Goal: Task Accomplishment & Management: Manage account settings

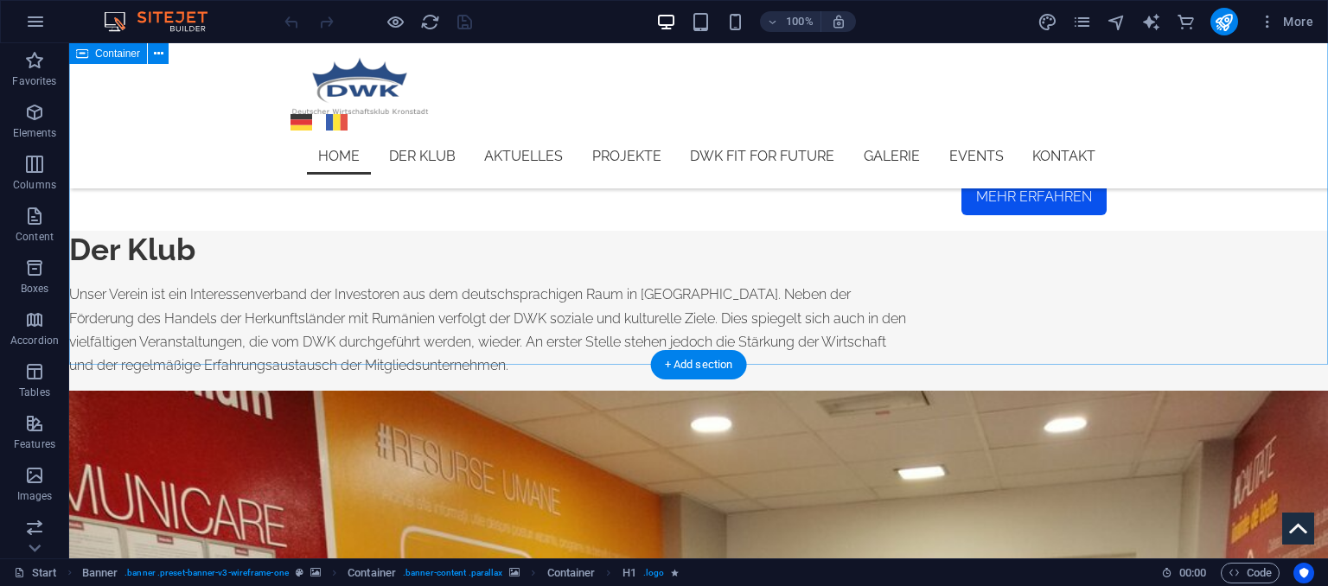
scroll to position [1643, 0]
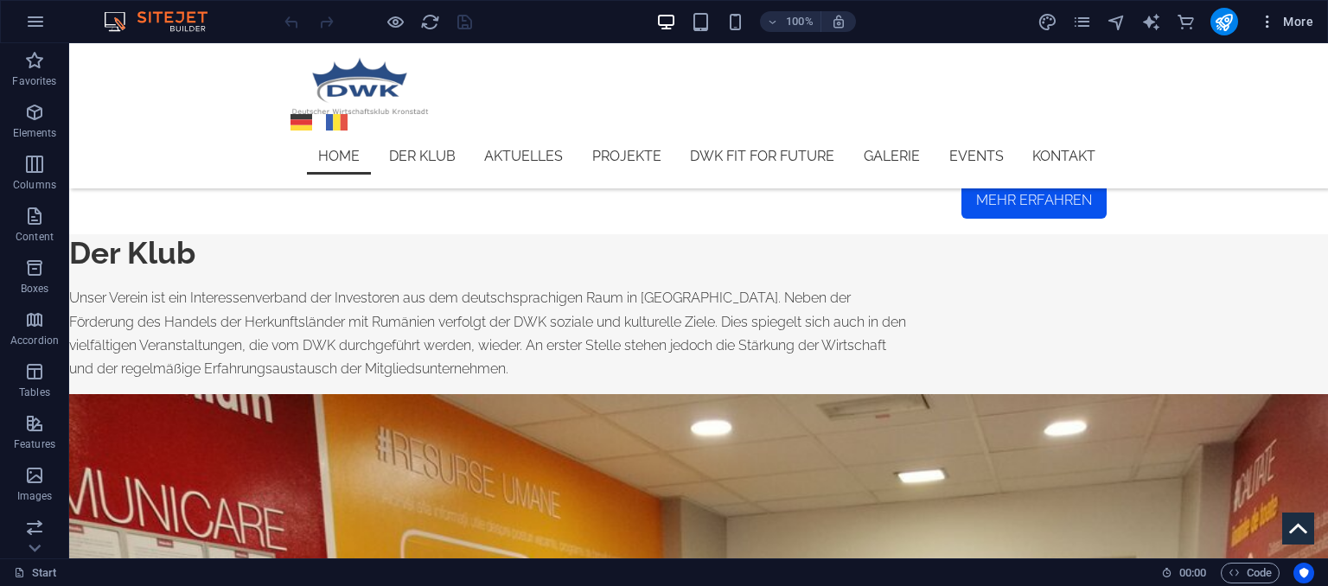
click at [1282, 22] on span "More" at bounding box center [1286, 21] width 54 height 17
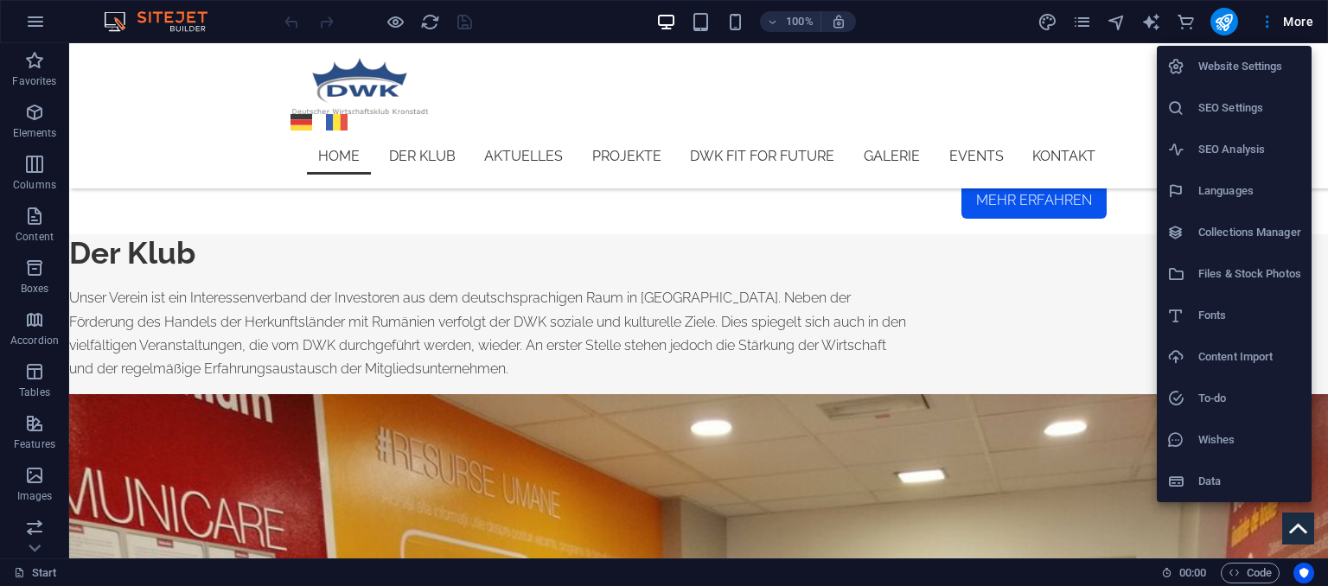
click at [1264, 22] on div at bounding box center [664, 293] width 1328 height 586
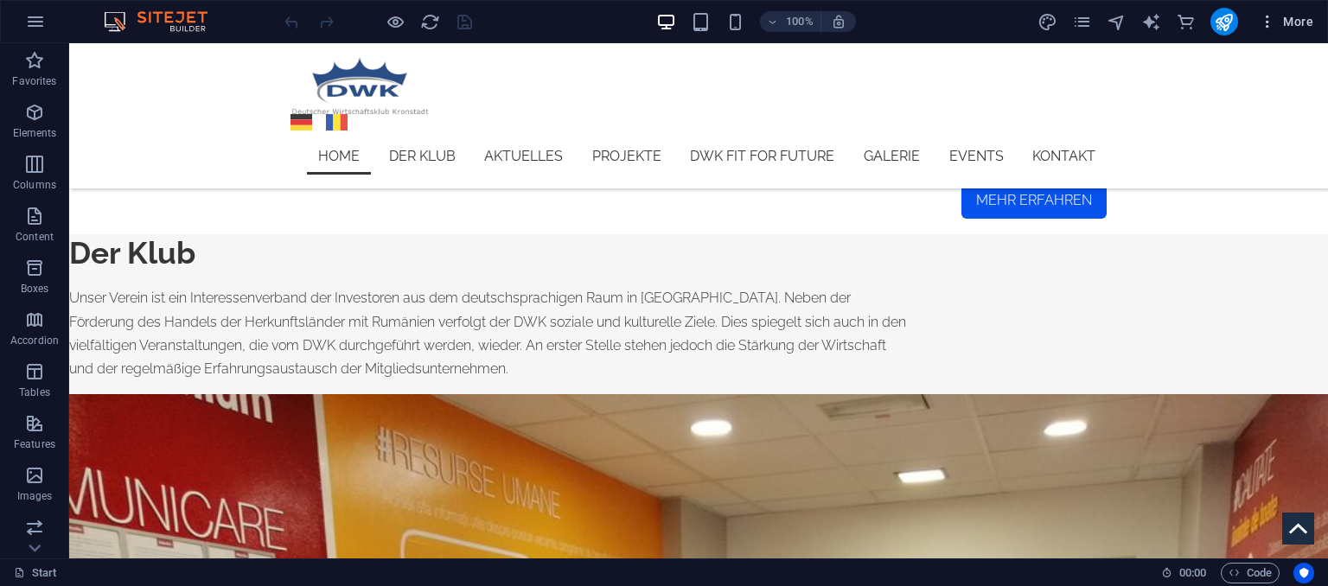
click at [1293, 22] on span "More" at bounding box center [1286, 21] width 54 height 17
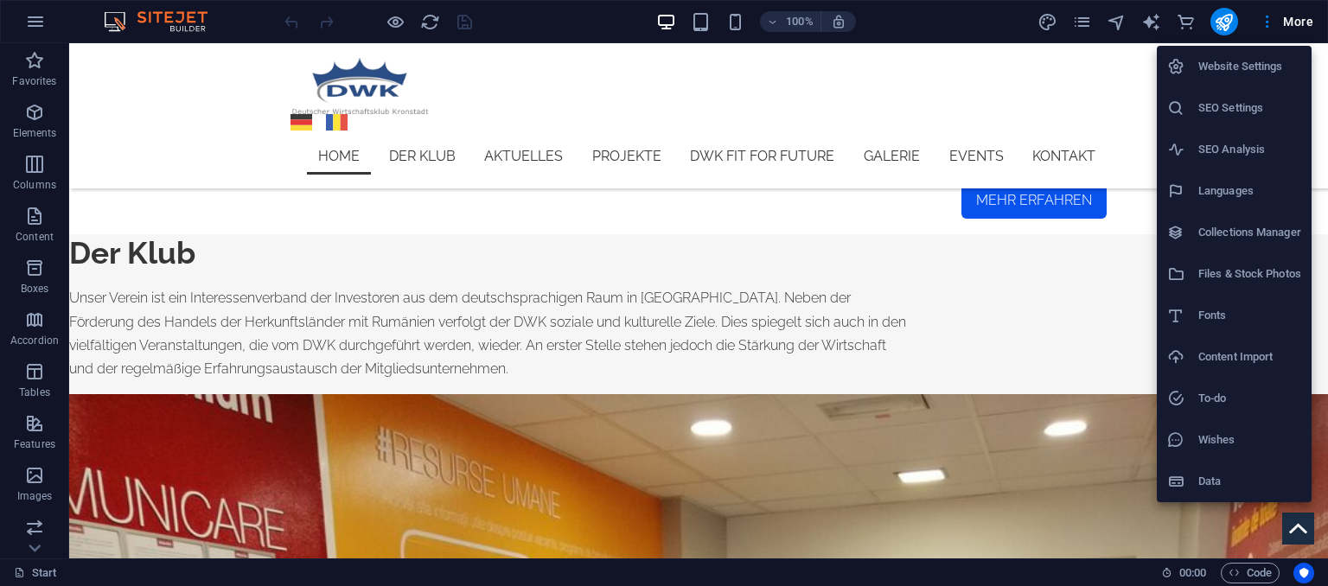
click at [225, 306] on div at bounding box center [664, 293] width 1328 height 586
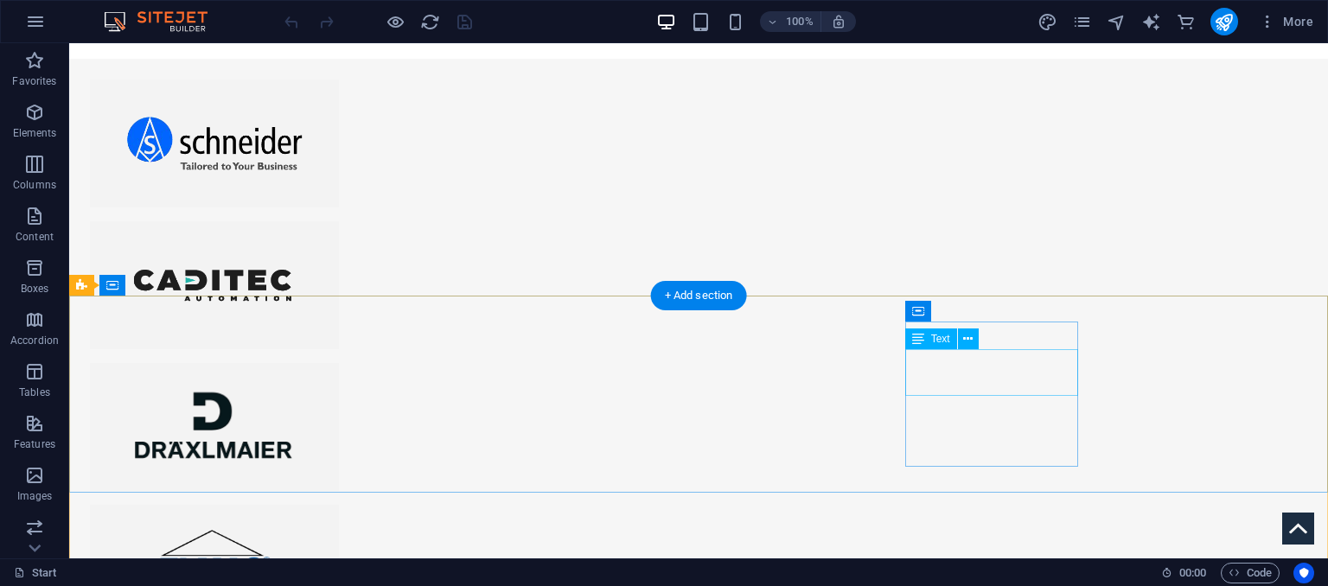
scroll to position [6940, 0]
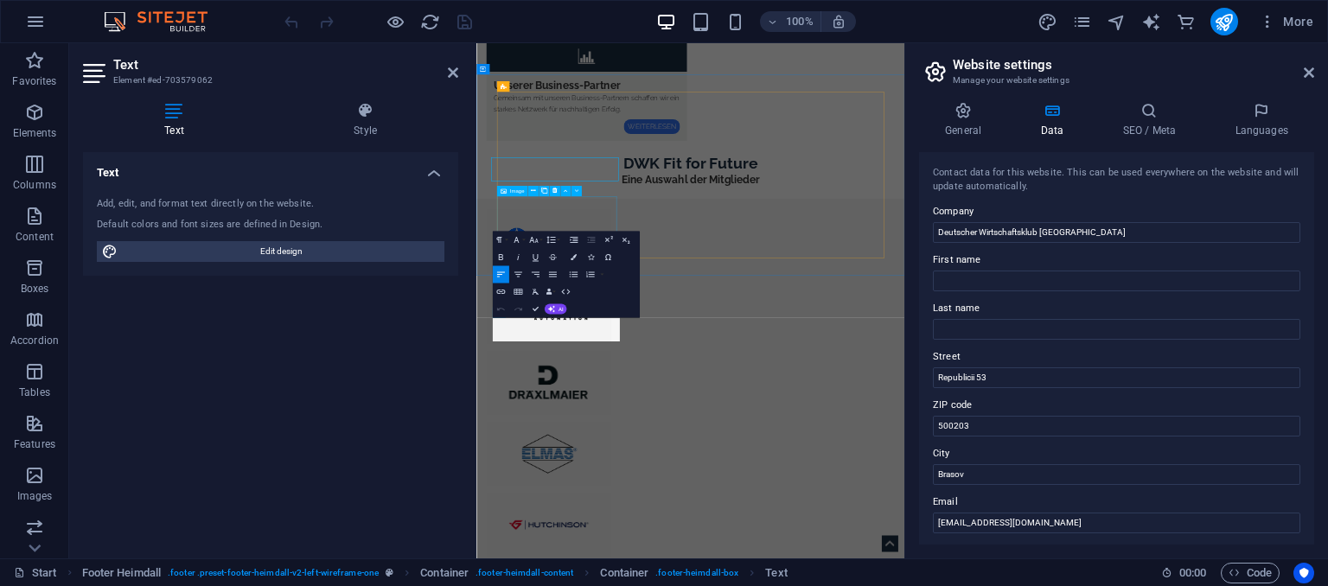
scroll to position [6866, 0]
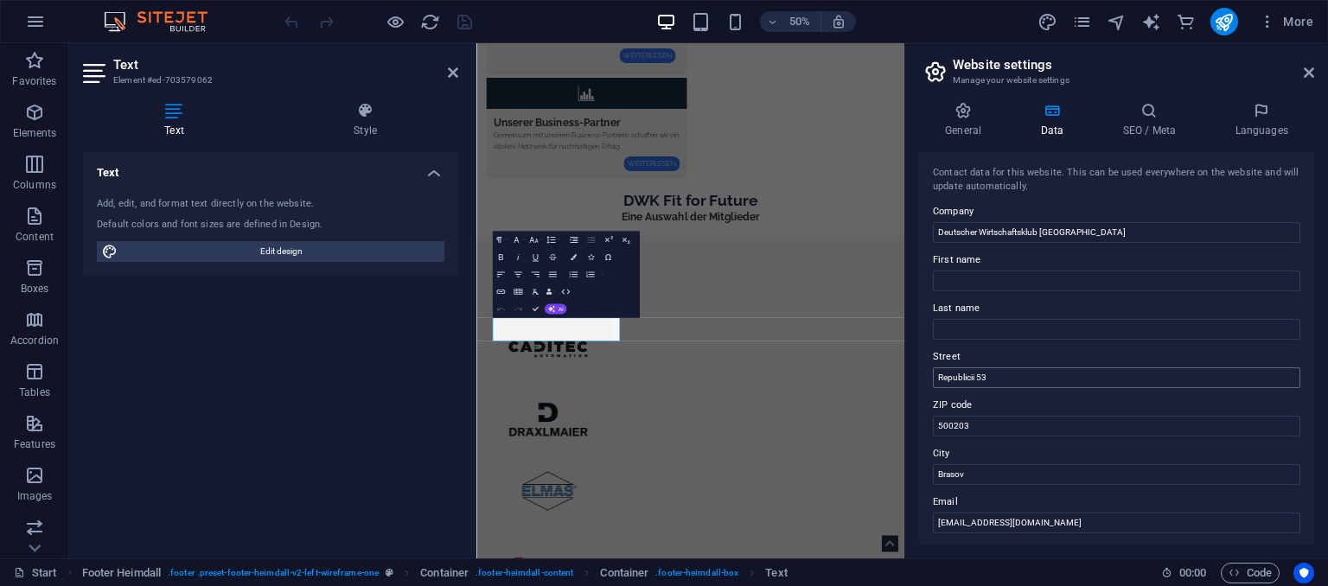
click at [1008, 381] on input "Republicii 53" at bounding box center [1117, 378] width 368 height 21
drag, startPoint x: 1022, startPoint y: 375, endPoint x: 886, endPoint y: 375, distance: 135.8
click at [933, 375] on input "Republicii 53" at bounding box center [1117, 378] width 368 height 21
type input "B-dul Gării nr. 7 A"
drag, startPoint x: 932, startPoint y: 480, endPoint x: 917, endPoint y: 482, distance: 15.7
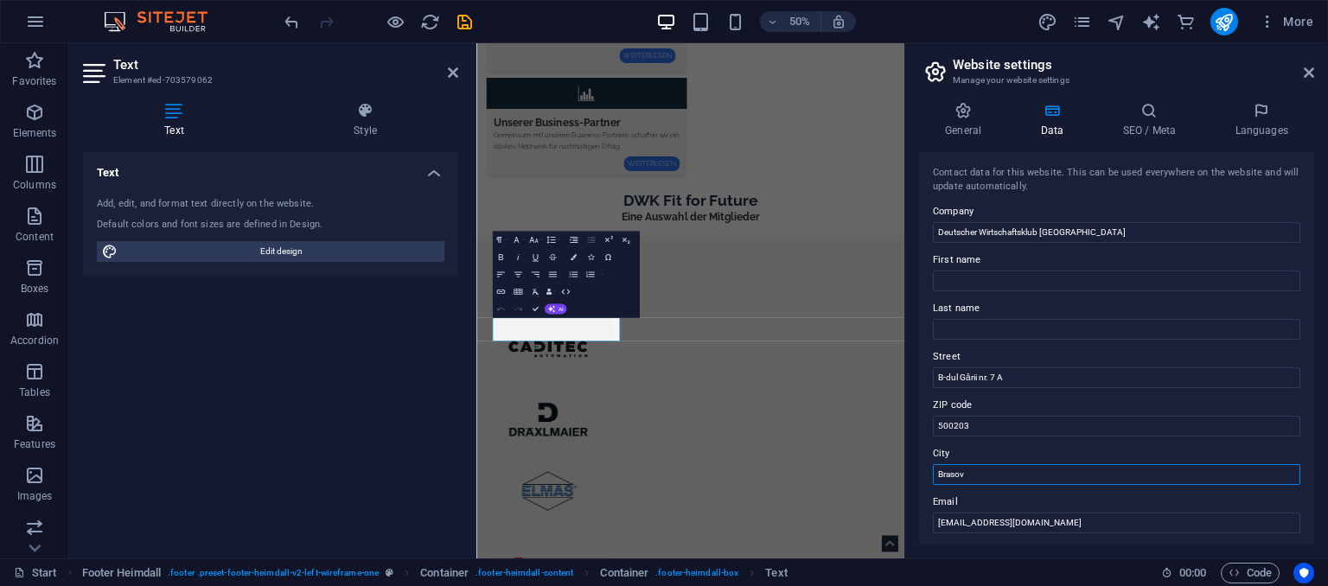
click at [933, 482] on input "Brasov" at bounding box center [1117, 474] width 368 height 21
paste input "șov"
type input "[GEOGRAPHIC_DATA]"
drag, startPoint x: 982, startPoint y: 422, endPoint x: 887, endPoint y: 425, distance: 94.3
click at [933, 425] on input "500203" at bounding box center [1117, 426] width 368 height 21
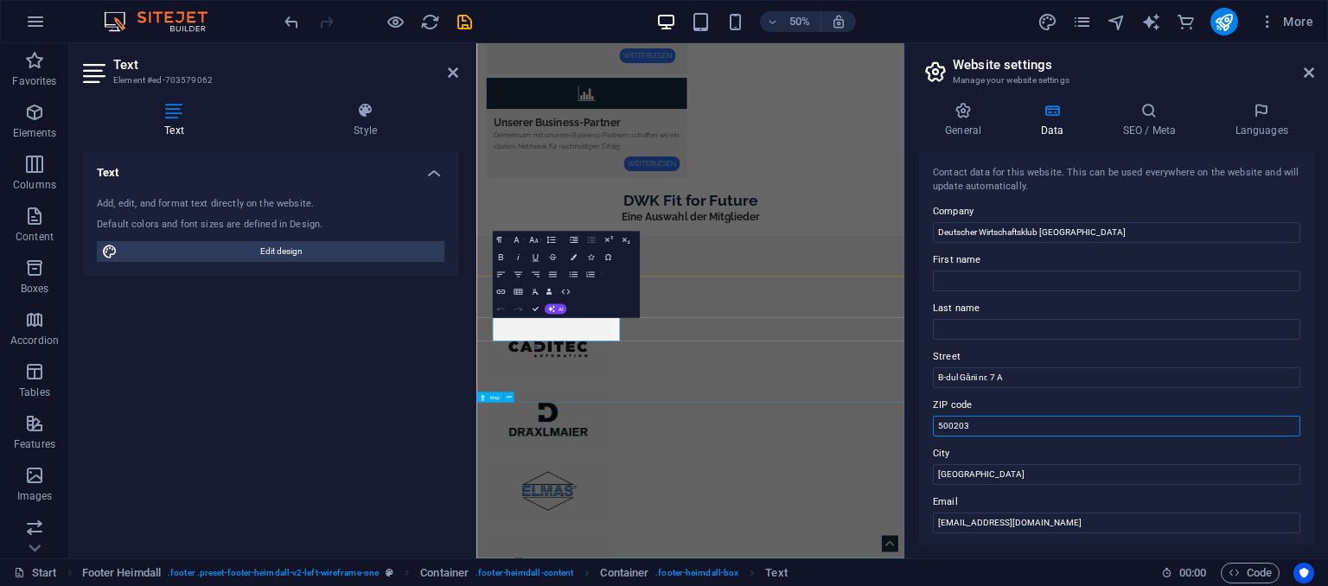
paste input "text"
type input "500203"
click at [1312, 74] on icon at bounding box center [1309, 73] width 10 height 14
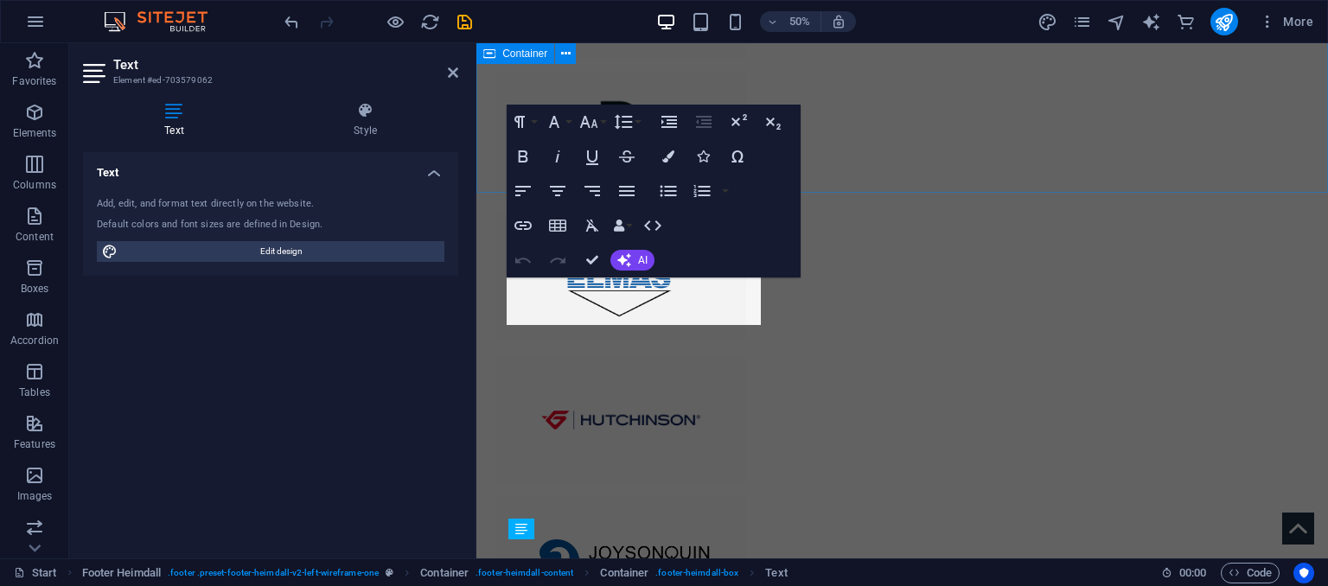
scroll to position [6859, 0]
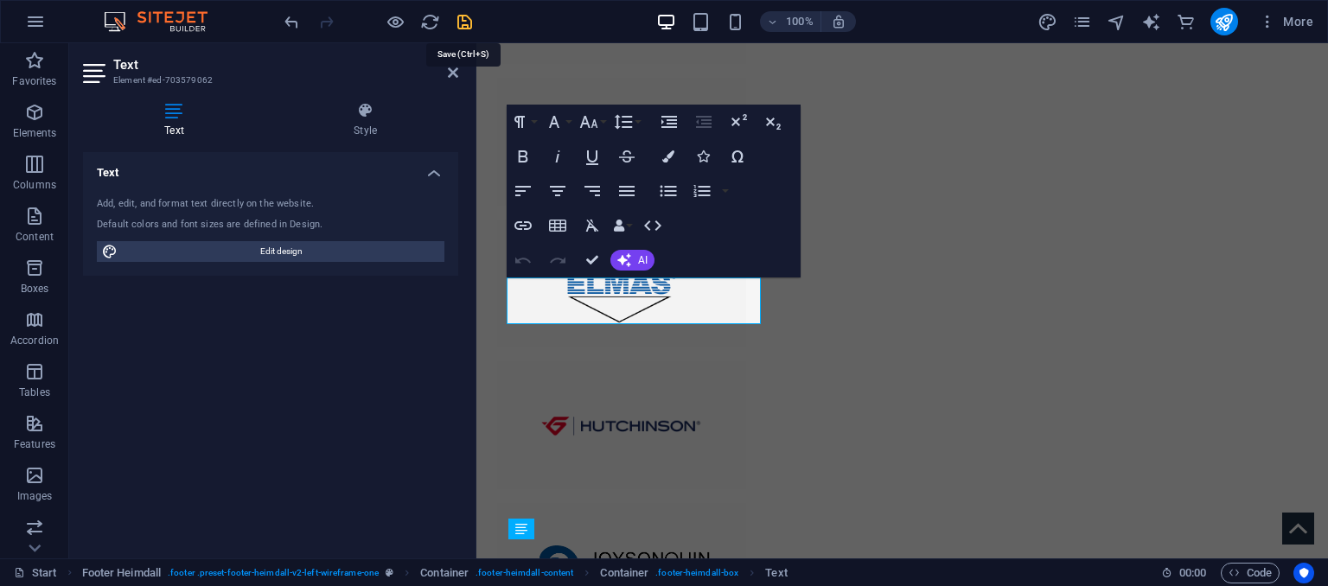
click at [458, 23] on icon "save" at bounding box center [465, 22] width 20 height 20
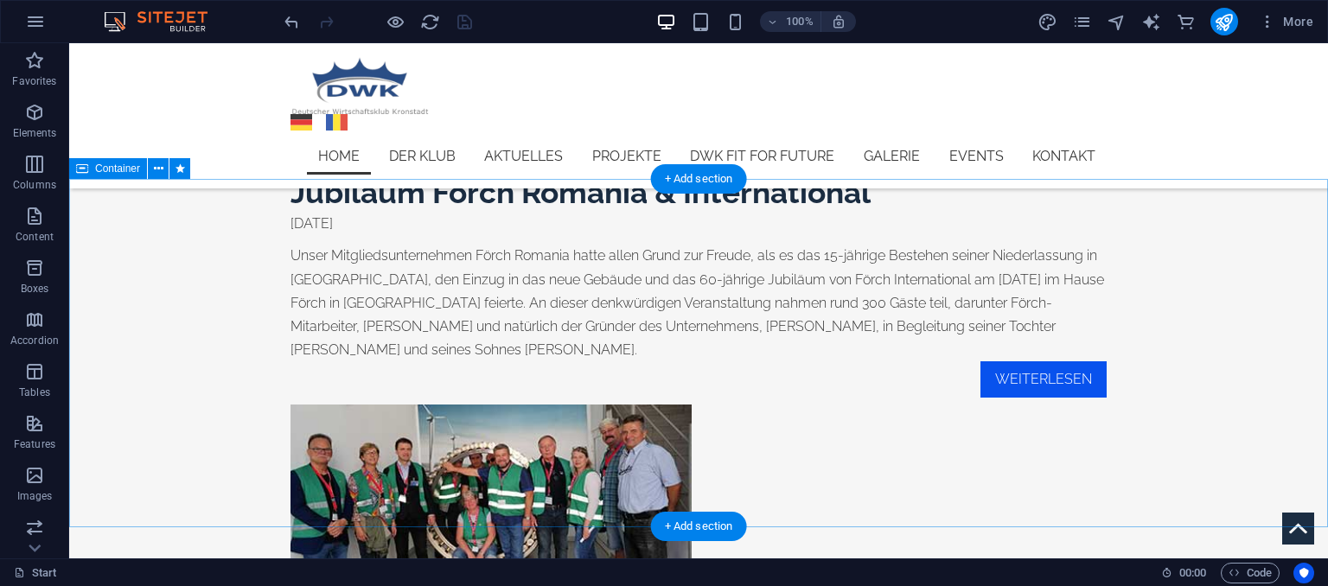
scroll to position [4942, 0]
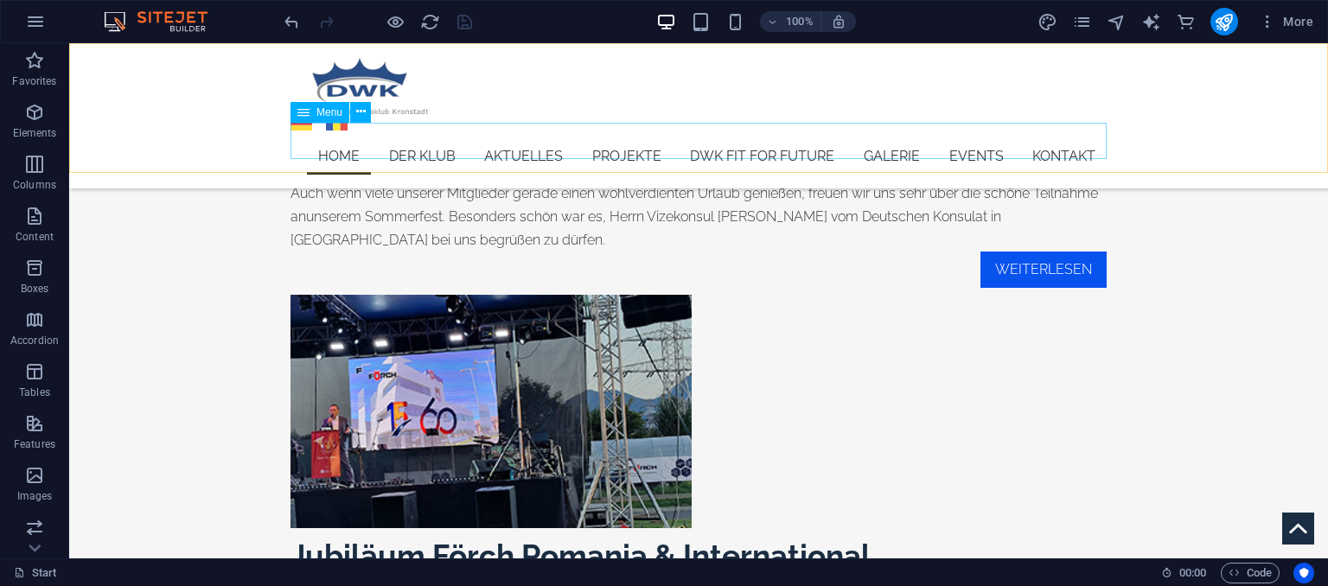
click at [1057, 143] on nav "Home Der Klub Vorstand Mitglied werden Mitglieder nach Branche Mitglieder alpha…" at bounding box center [699, 157] width 816 height 36
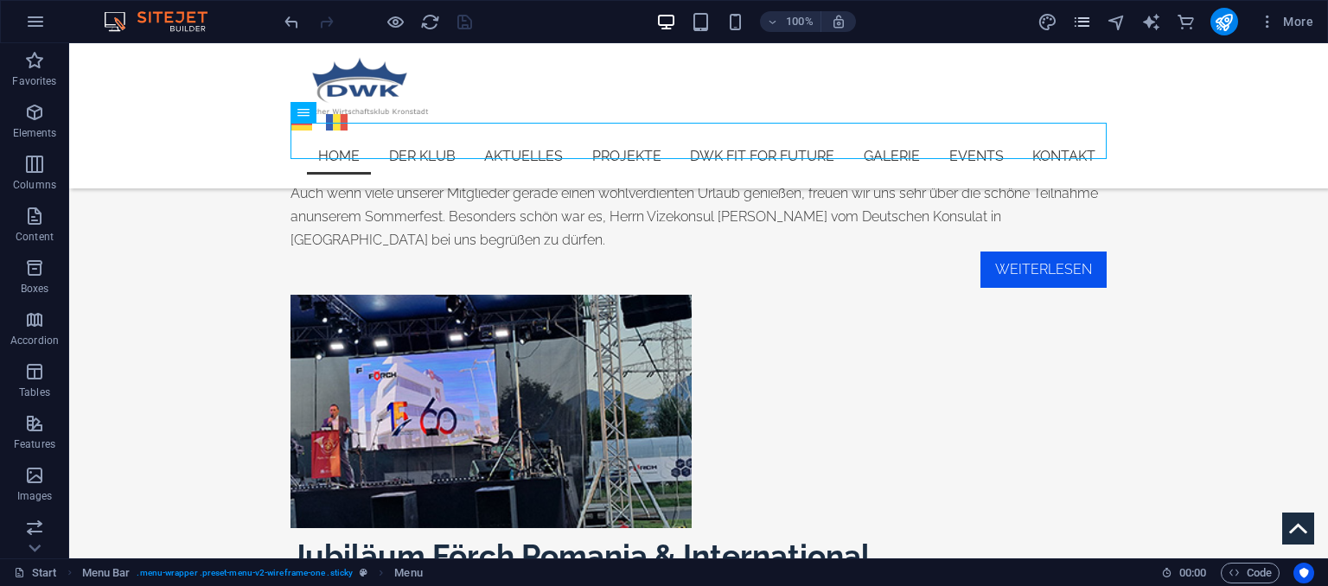
click at [1078, 27] on icon "pages" at bounding box center [1082, 22] width 20 height 20
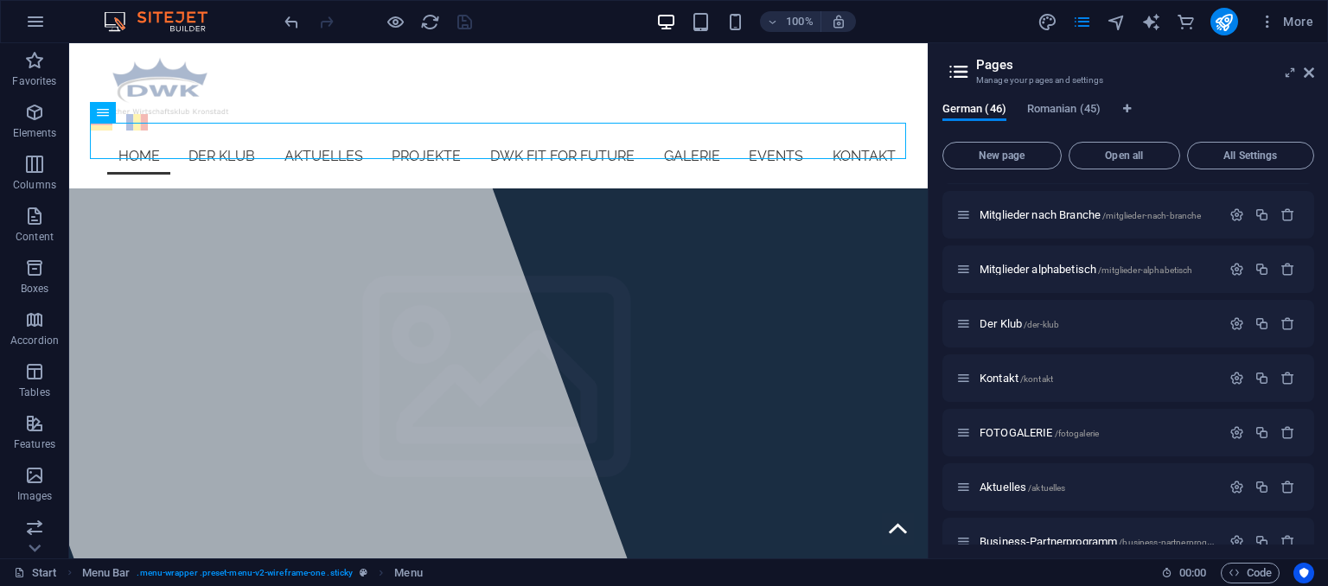
scroll to position [394, 0]
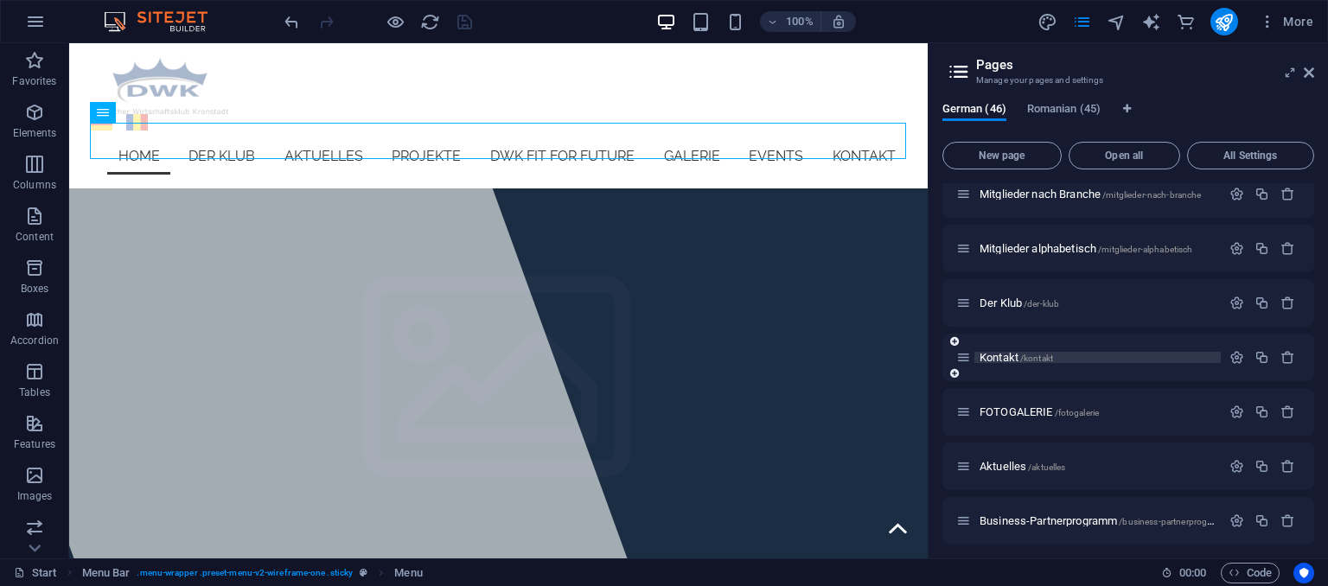
click at [998, 355] on span "Kontakt /kontakt" at bounding box center [1017, 357] width 74 height 13
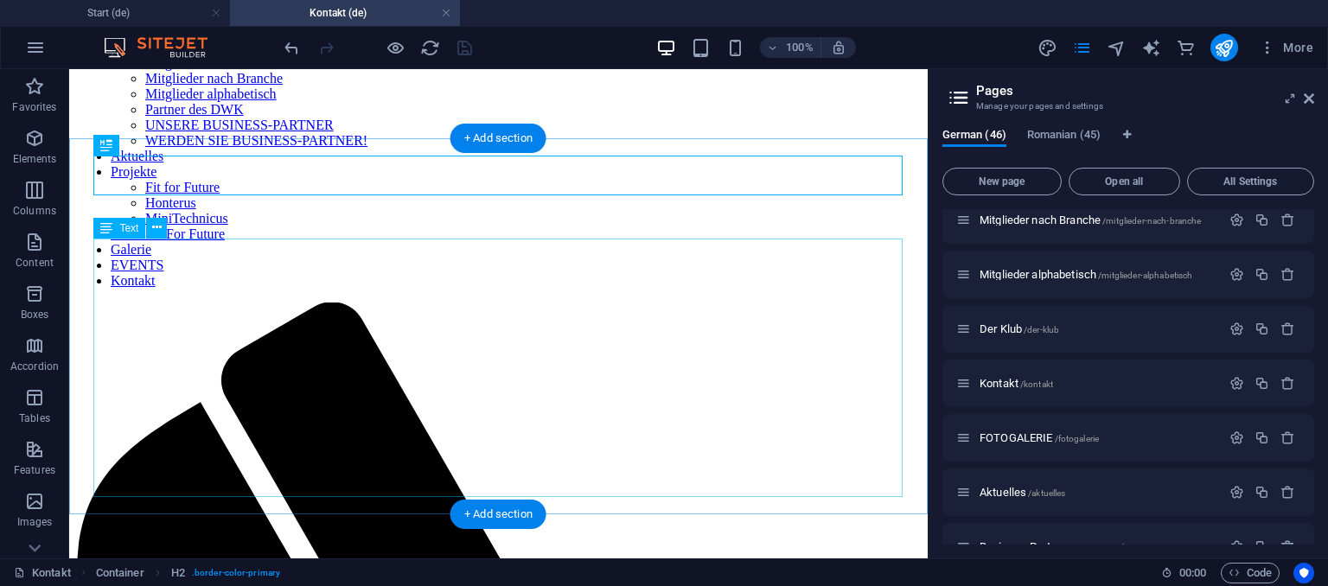
scroll to position [182, 0]
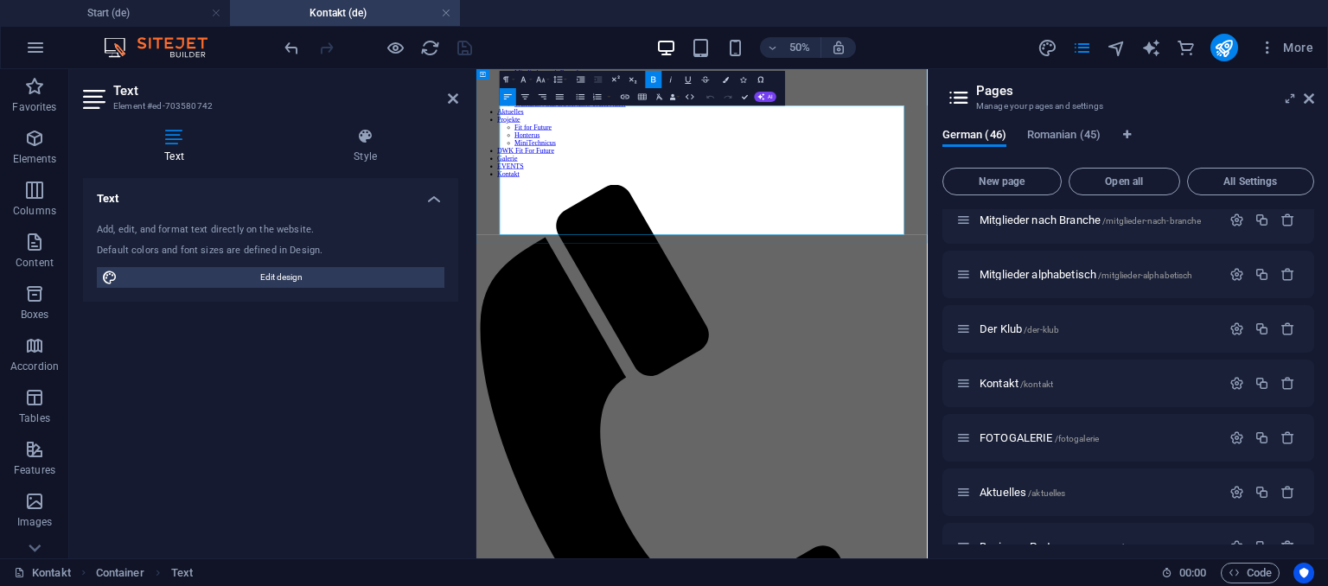
click at [457, 105] on icon at bounding box center [453, 99] width 10 height 14
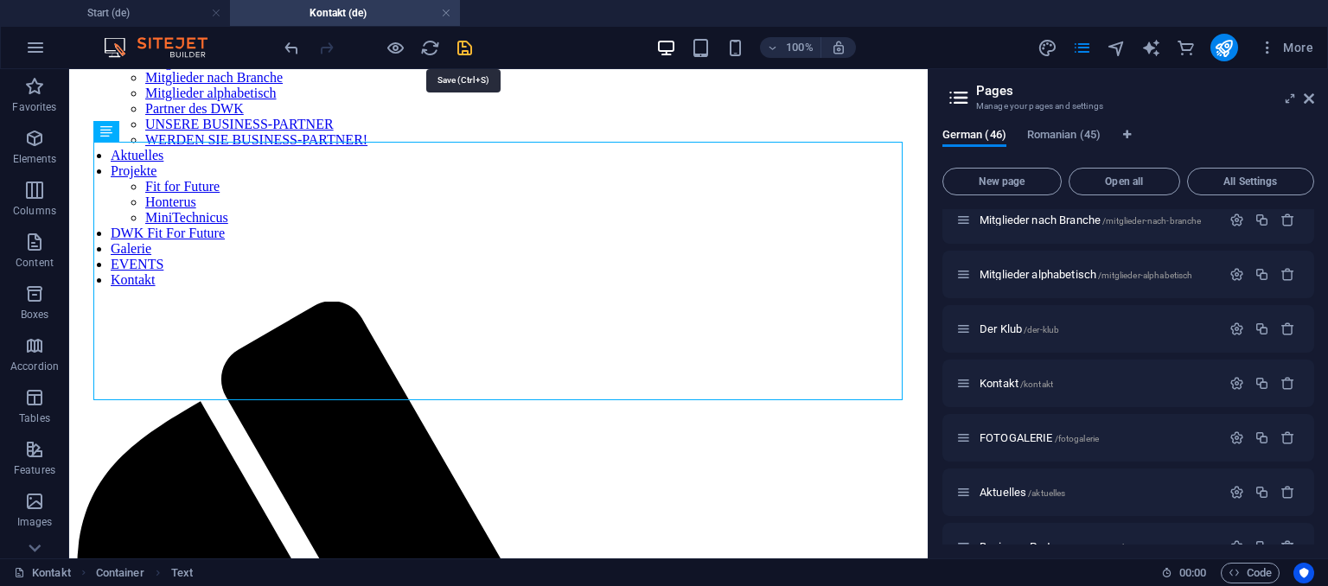
click at [458, 47] on icon "save" at bounding box center [465, 48] width 20 height 20
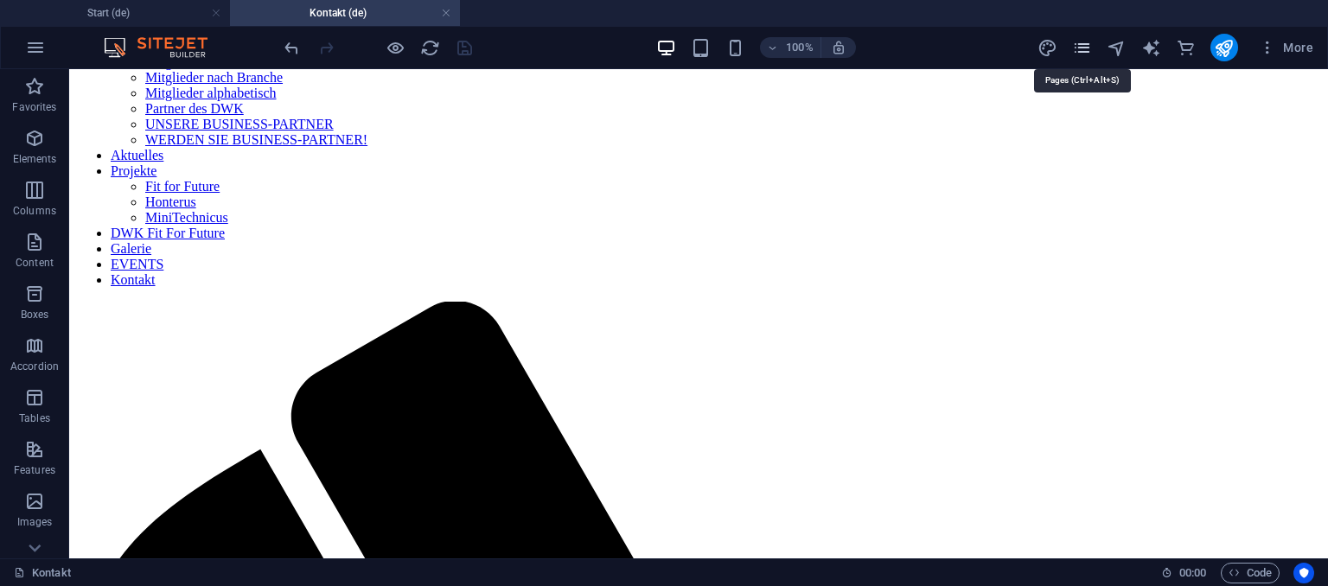
click at [1091, 44] on icon "pages" at bounding box center [1082, 48] width 20 height 20
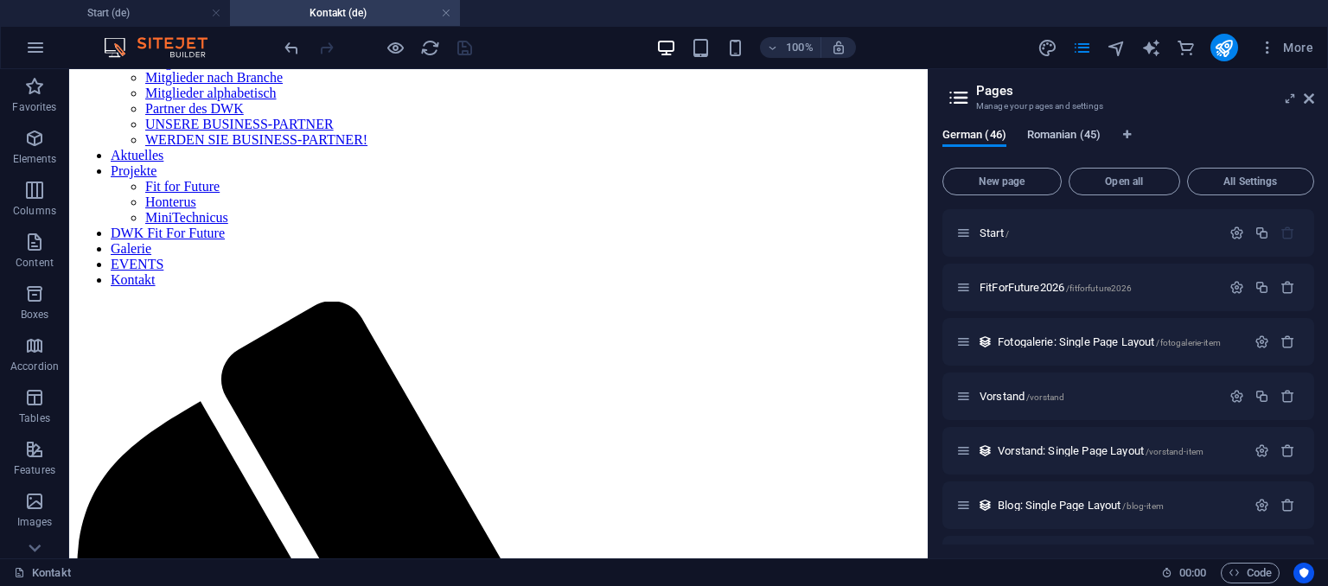
click at [1058, 133] on span "Romanian (45)" at bounding box center [1064, 137] width 74 height 24
click at [997, 230] on span "Start /" at bounding box center [994, 233] width 29 height 13
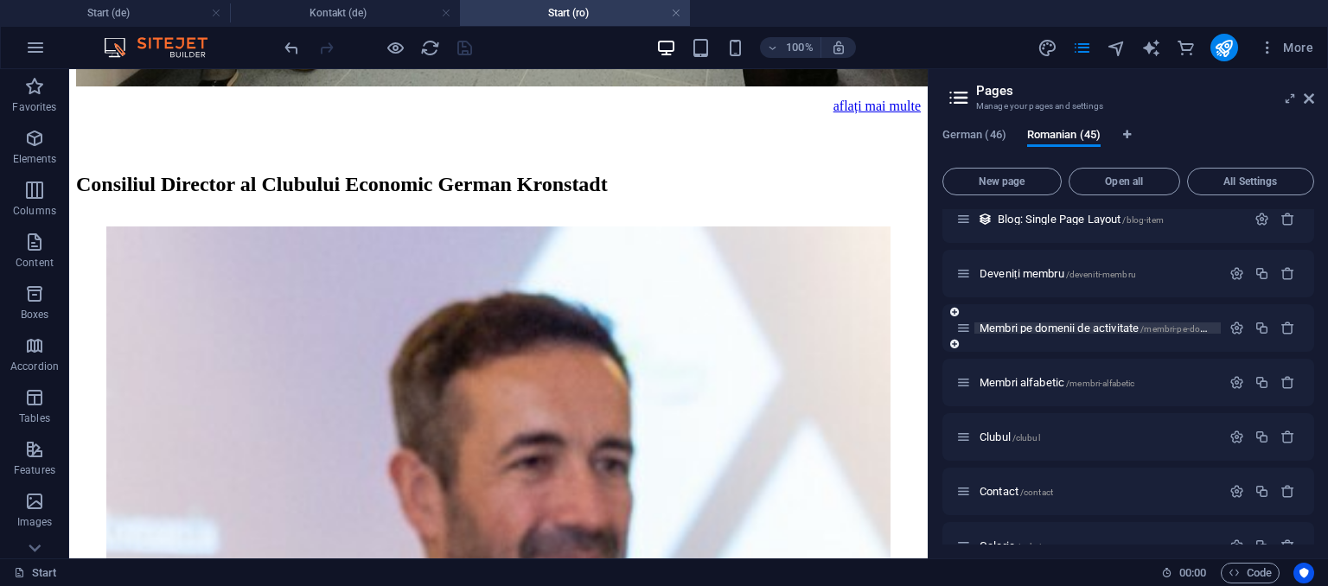
scroll to position [315, 0]
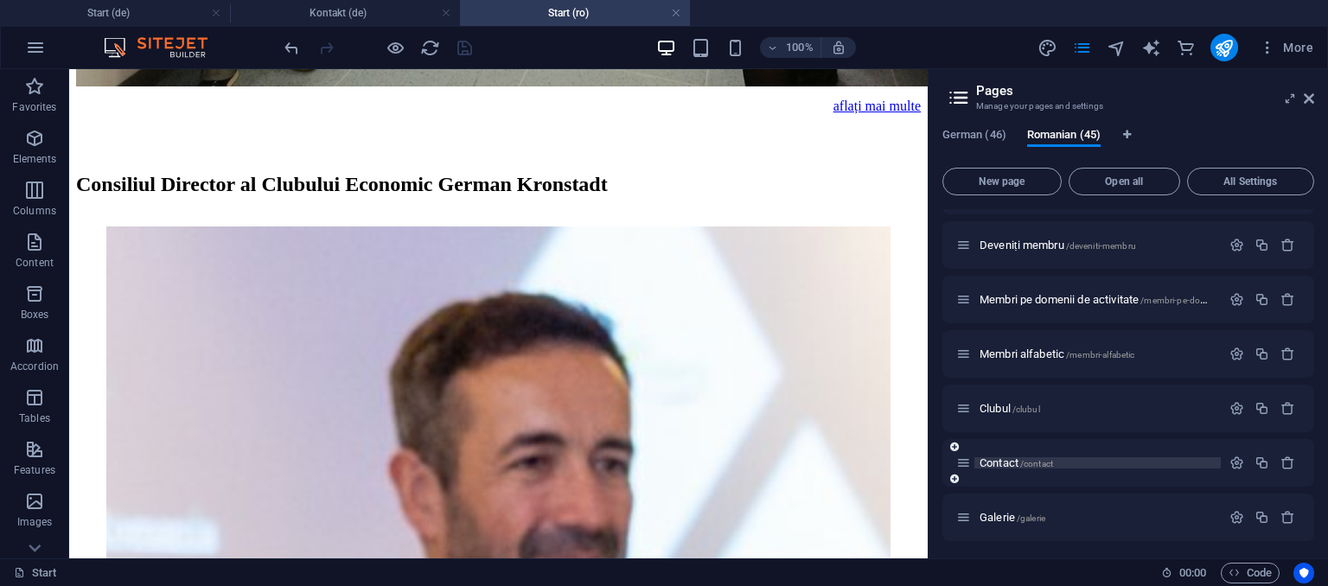
click at [995, 458] on span "Contact /contact" at bounding box center [1017, 463] width 74 height 13
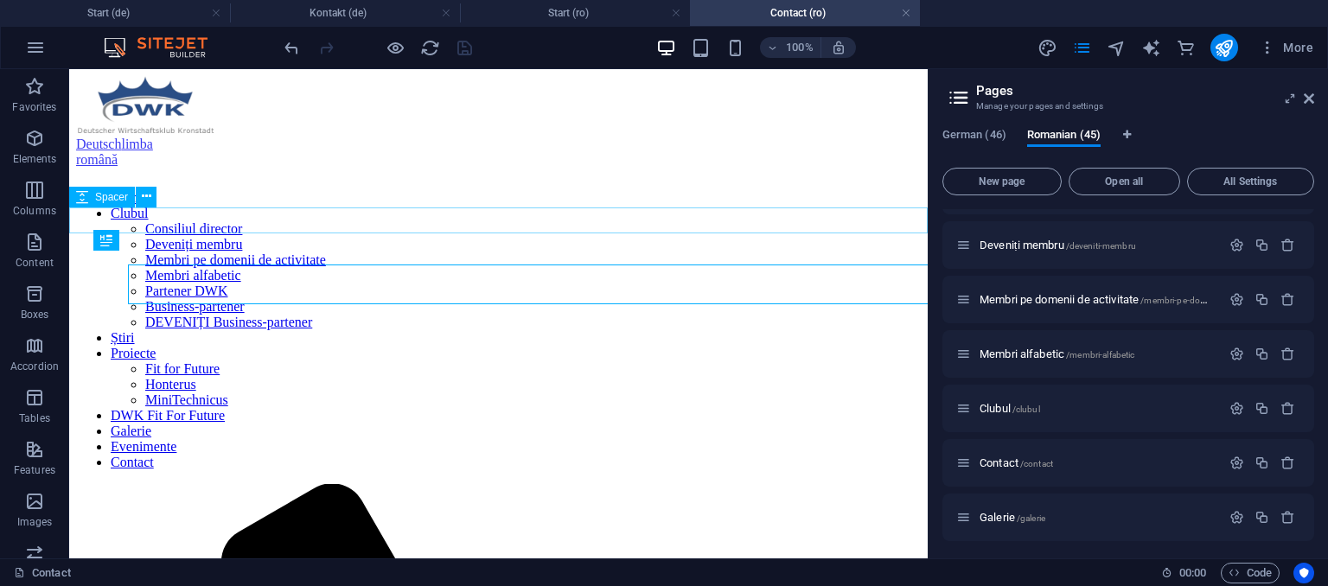
scroll to position [0, 0]
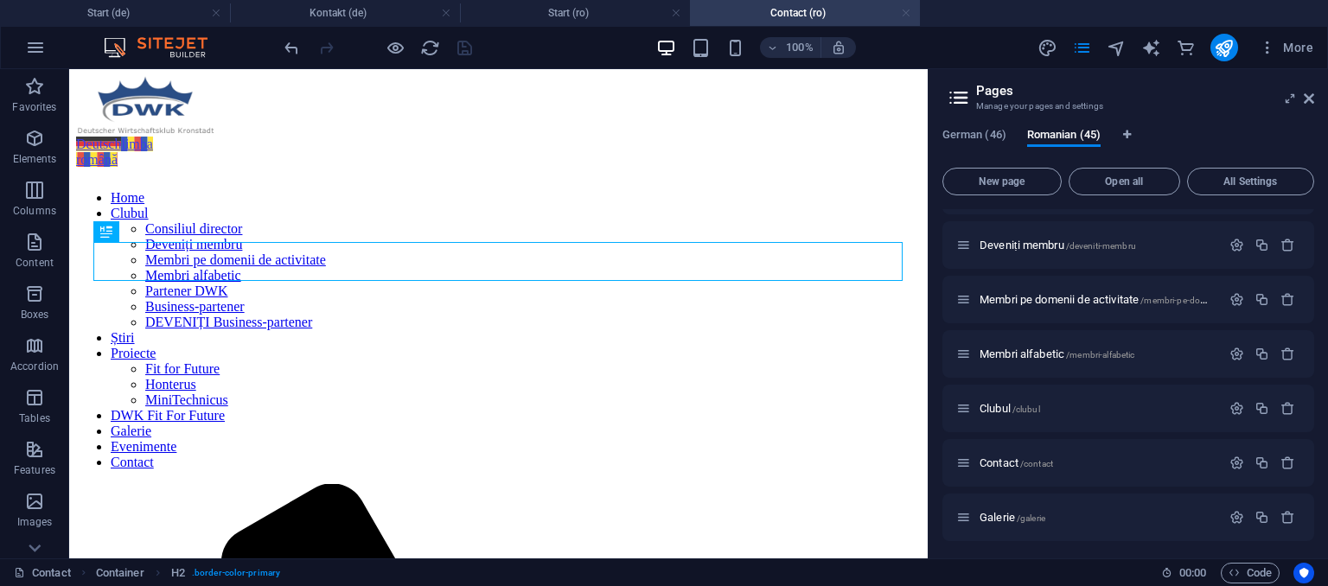
click at [905, 15] on link at bounding box center [906, 13] width 10 height 16
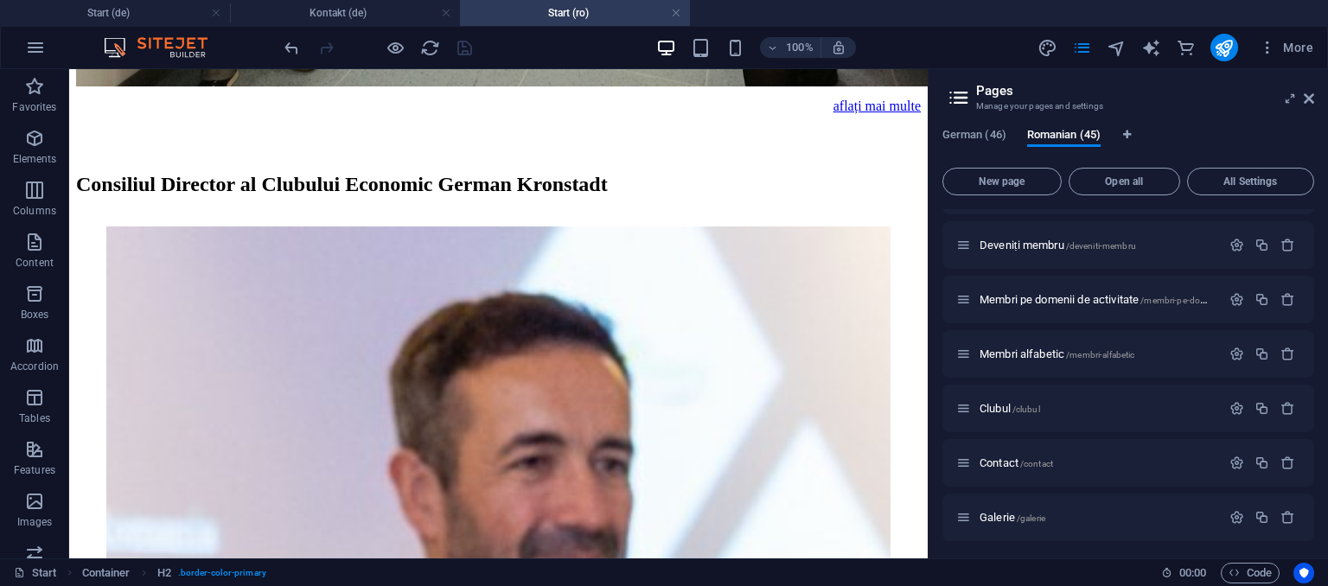
scroll to position [5308, 0]
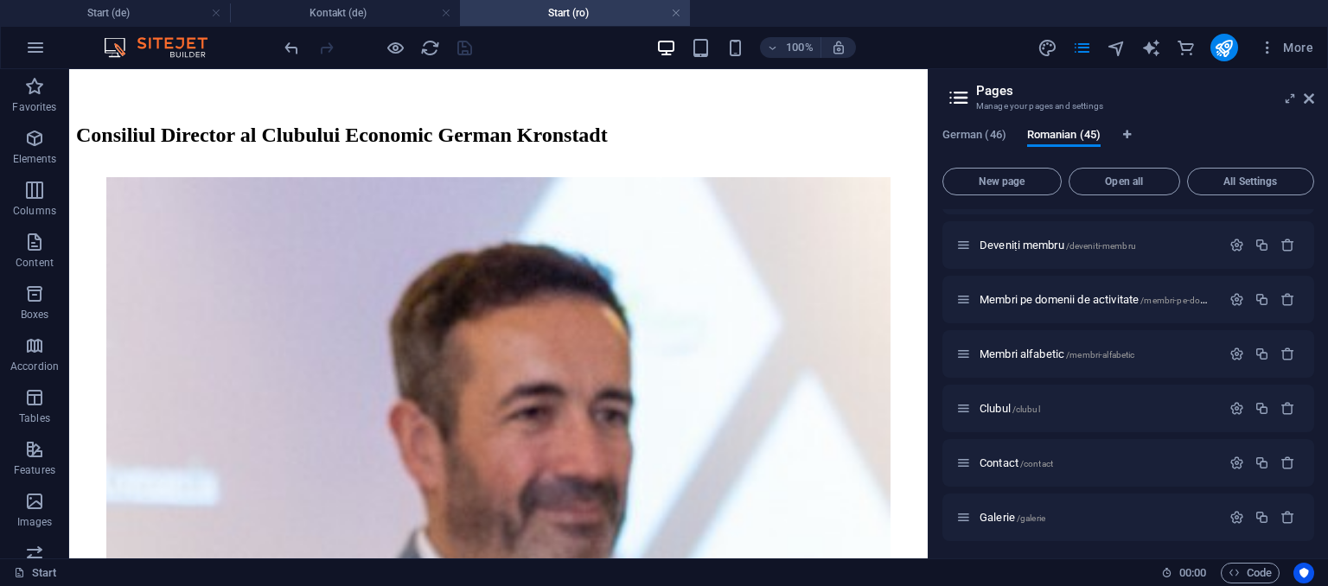
click at [674, 13] on link at bounding box center [676, 13] width 10 height 16
click at [447, 14] on link at bounding box center [446, 13] width 10 height 16
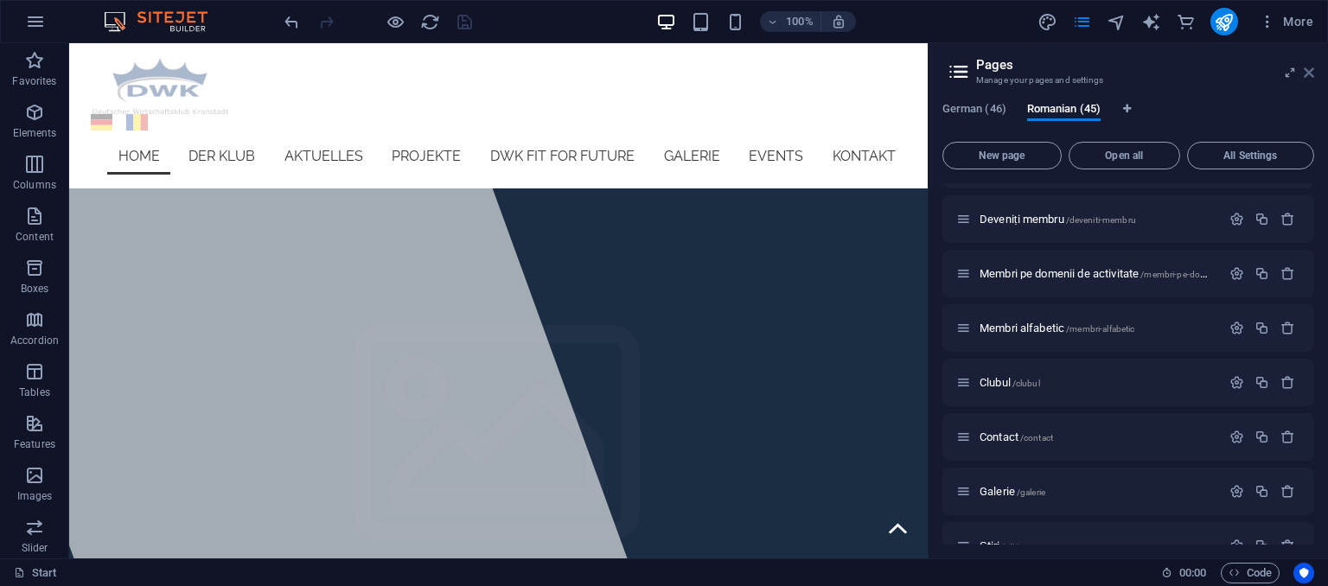
click at [1309, 74] on icon at bounding box center [1309, 73] width 10 height 14
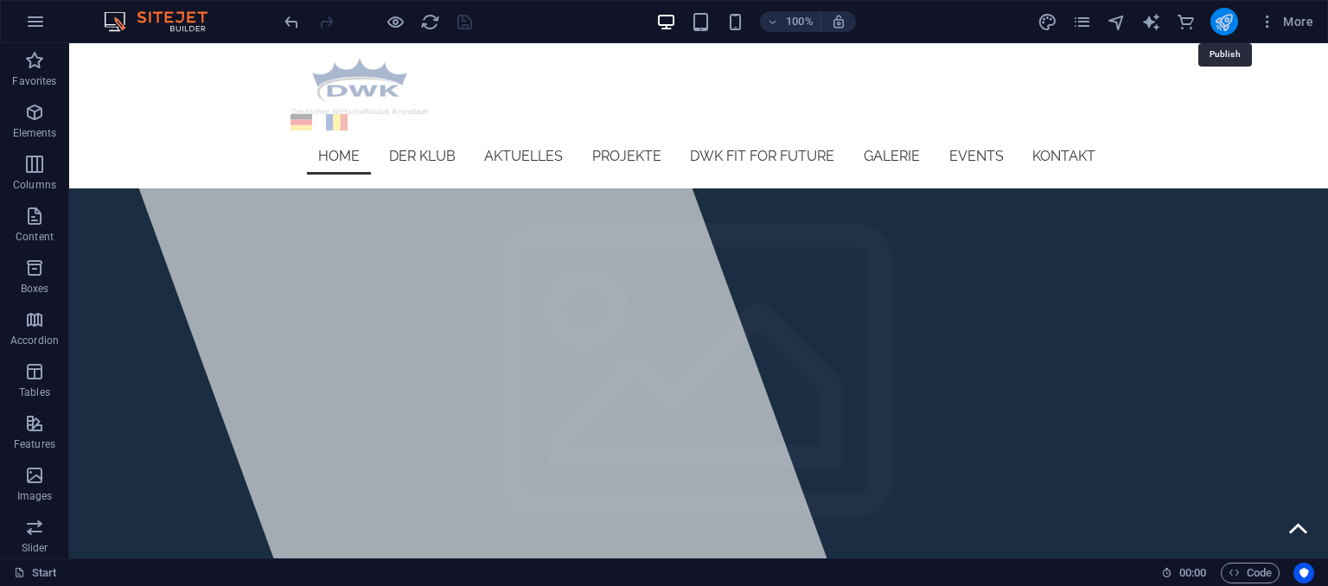
click at [1223, 22] on icon "publish" at bounding box center [1224, 22] width 20 height 20
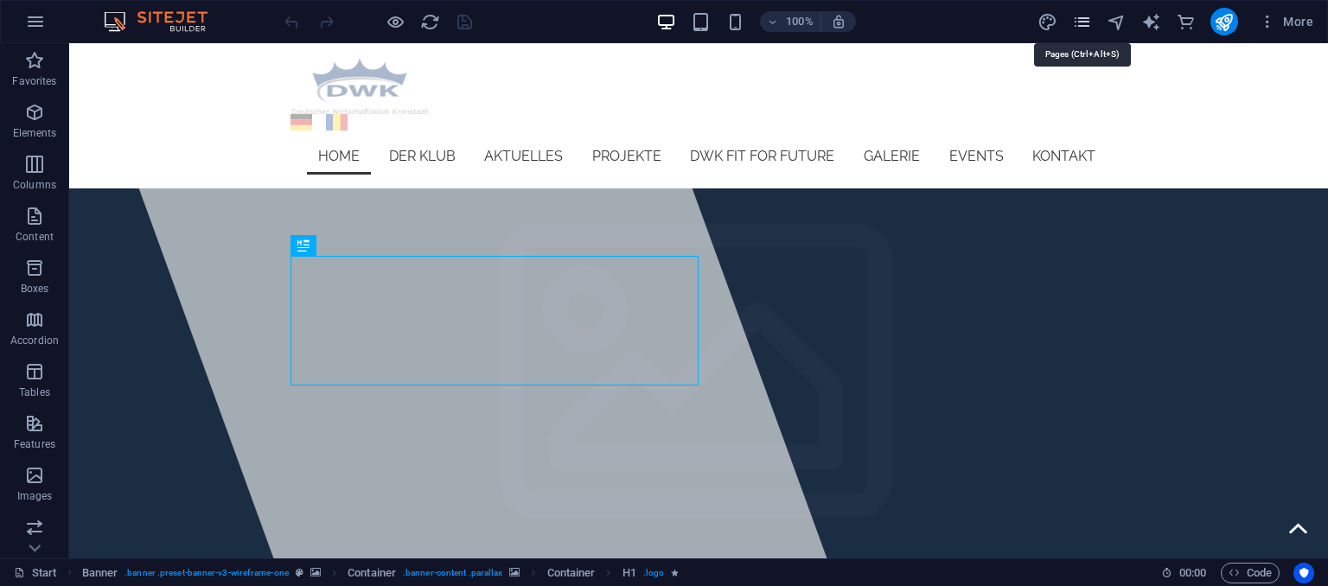
click at [1086, 29] on icon "pages" at bounding box center [1082, 22] width 20 height 20
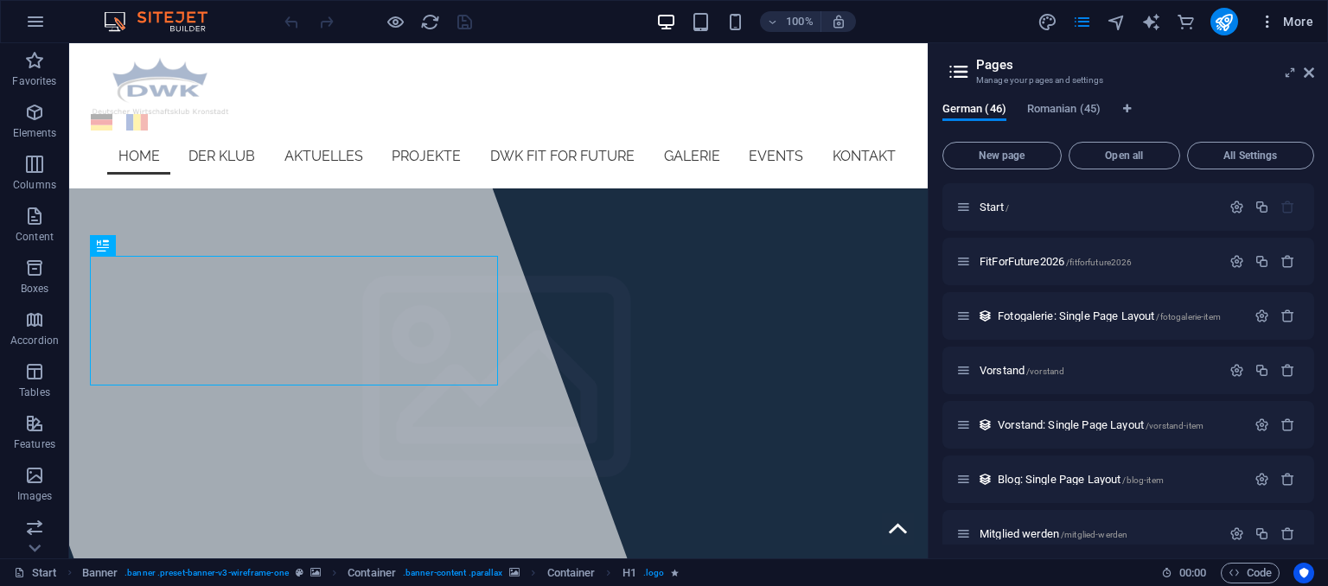
click at [1277, 23] on span "More" at bounding box center [1286, 21] width 54 height 17
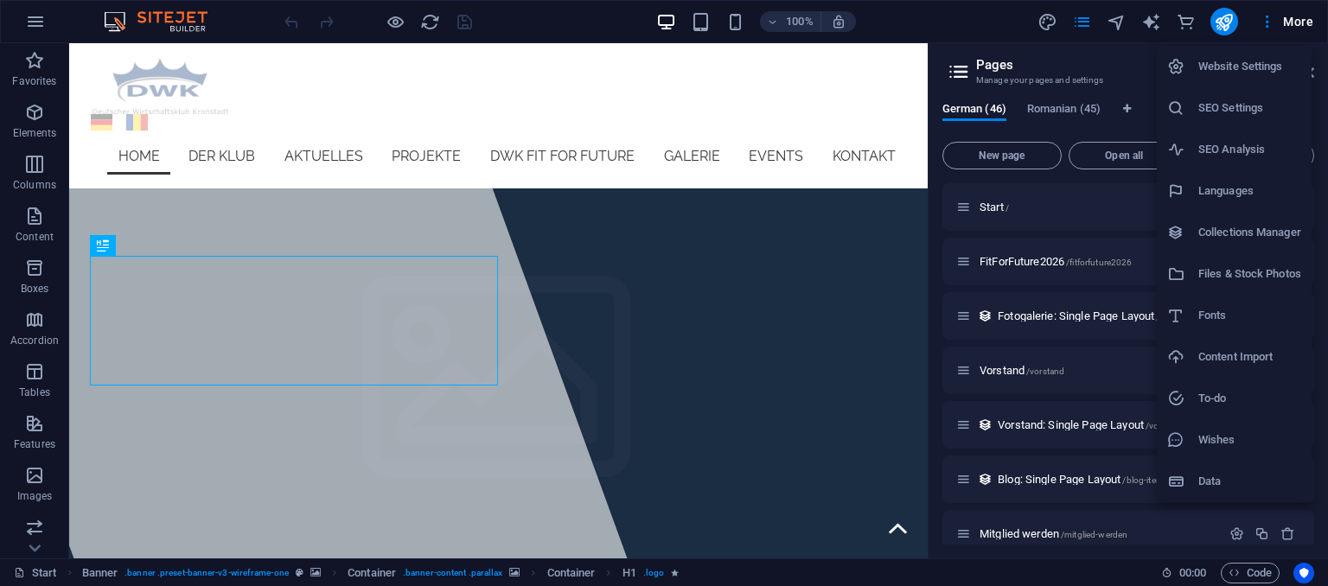
click at [1248, 227] on h6 "Collections Manager" at bounding box center [1250, 232] width 103 height 21
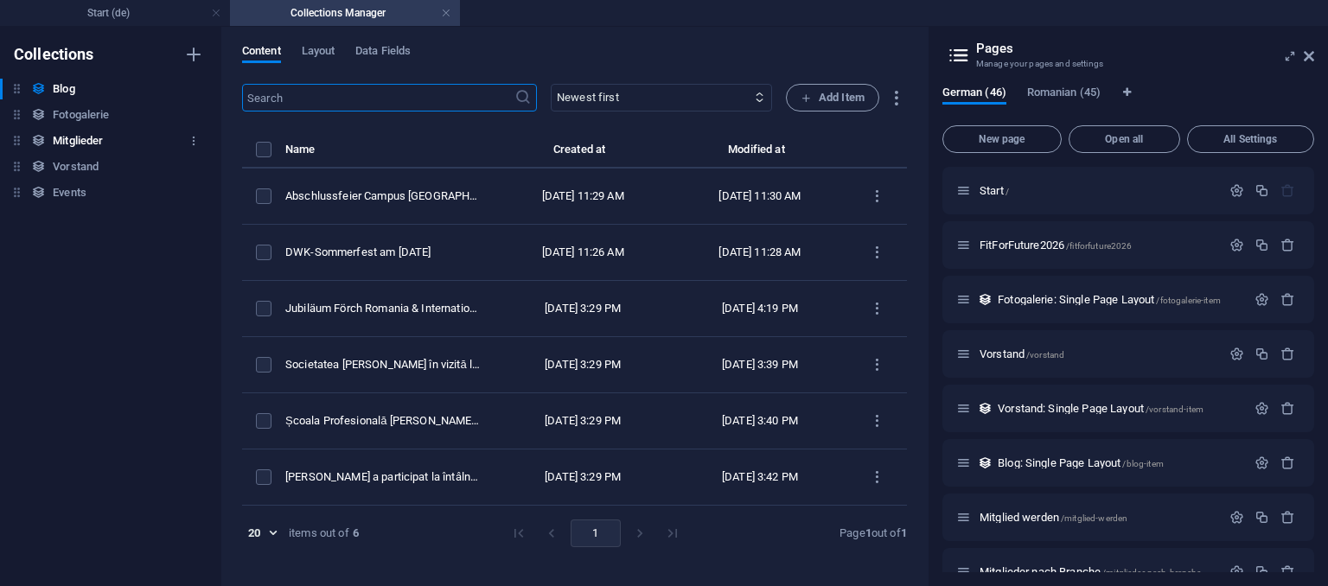
click at [93, 142] on h6 "Mitglieder" at bounding box center [78, 141] width 50 height 21
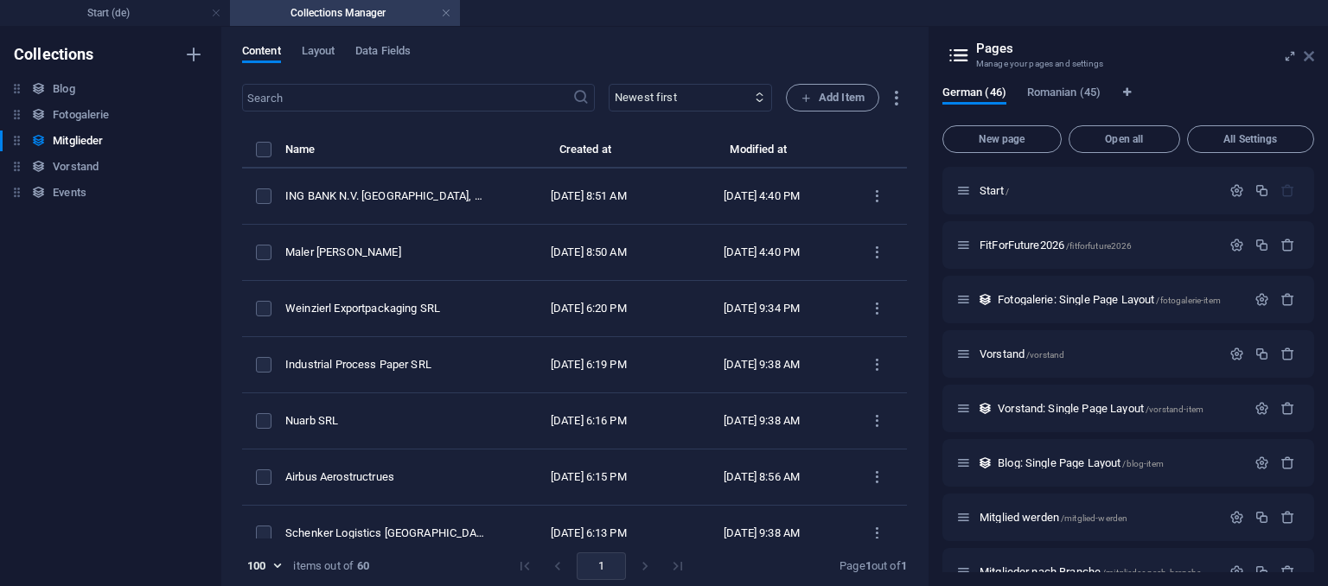
click at [1313, 57] on icon at bounding box center [1309, 56] width 10 height 14
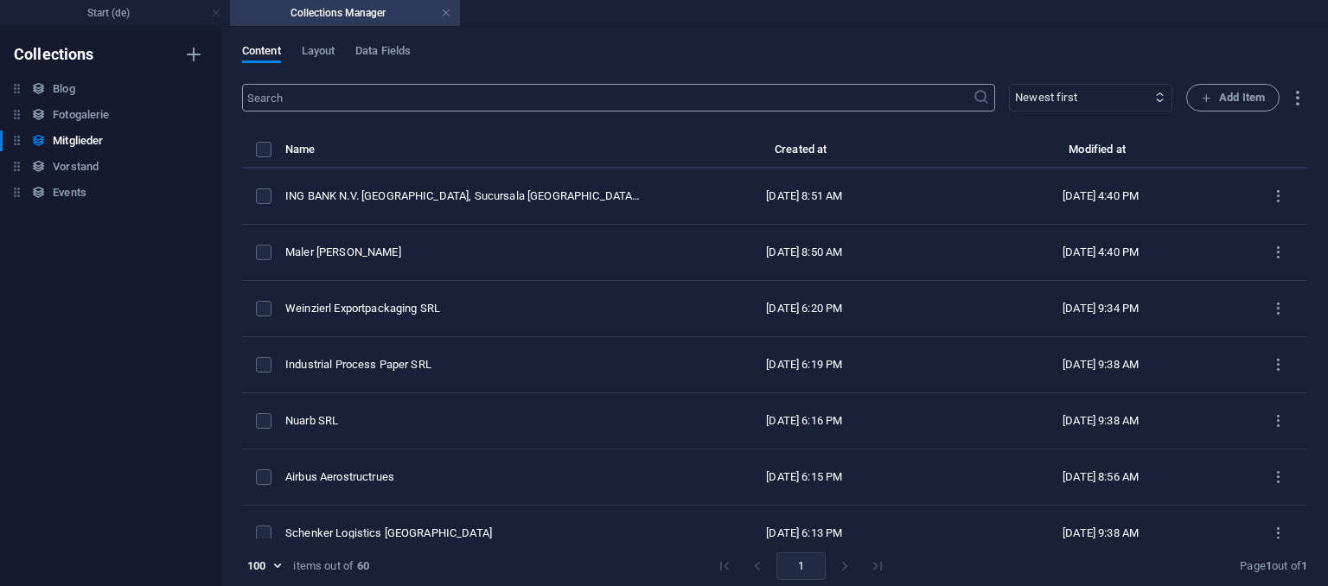
click at [434, 99] on input "text" at bounding box center [607, 98] width 731 height 28
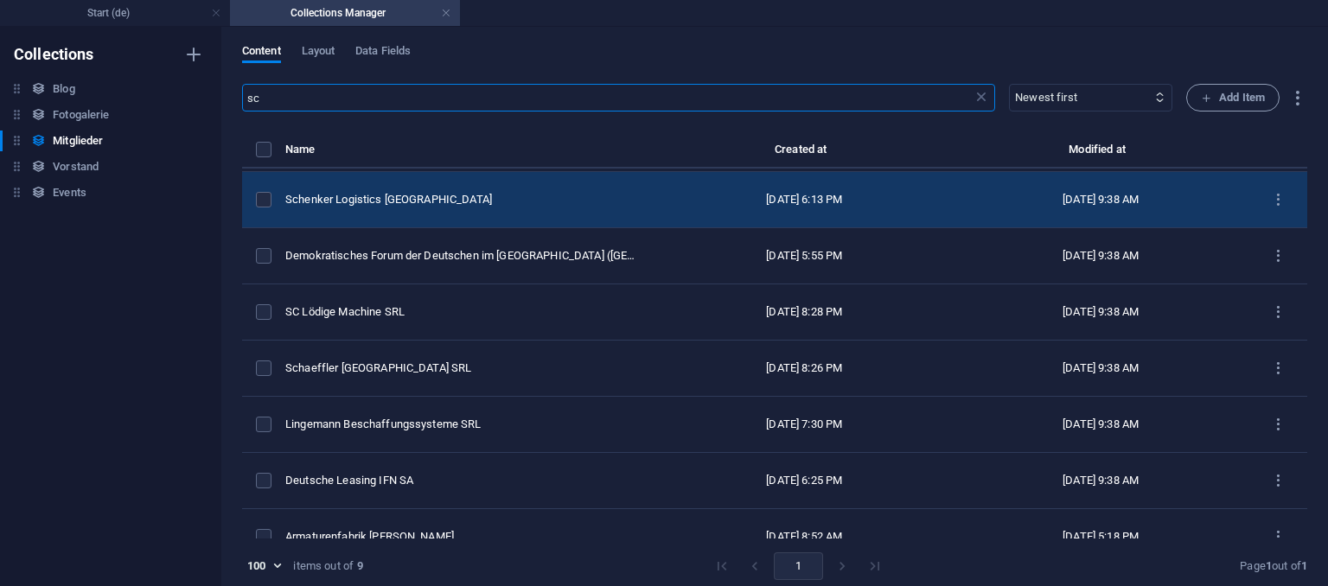
scroll to position [79, 0]
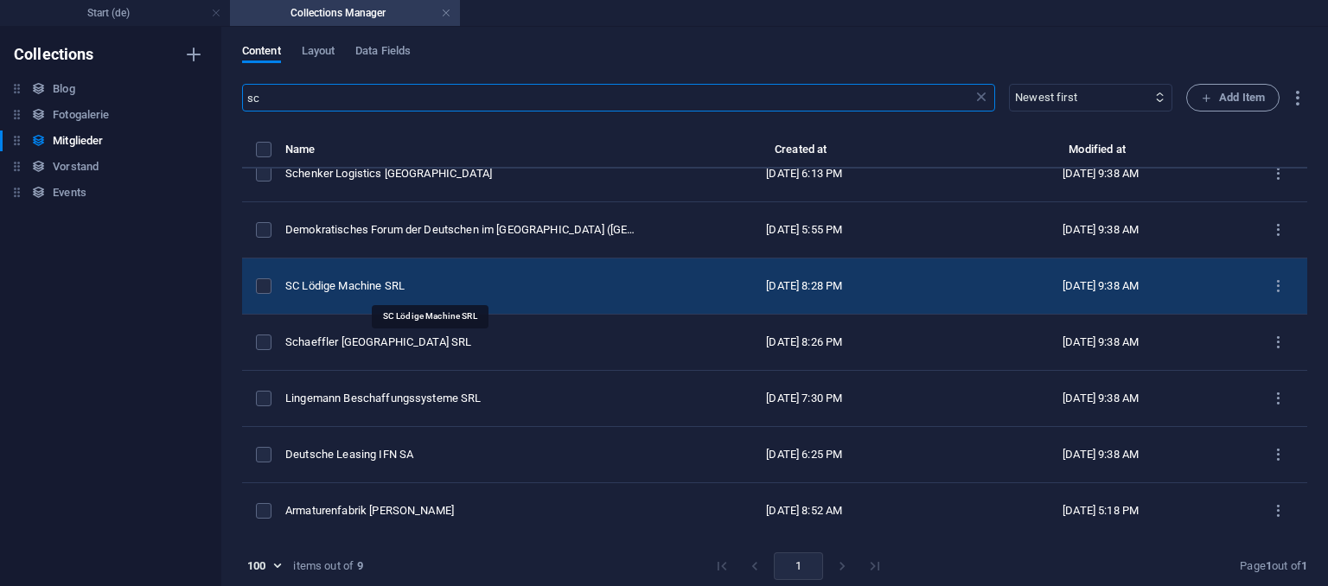
type input "sc"
click at [351, 280] on div "SC Lödige Machine SRL" at bounding box center [463, 286] width 357 height 16
select select "Metallverarbeitung"
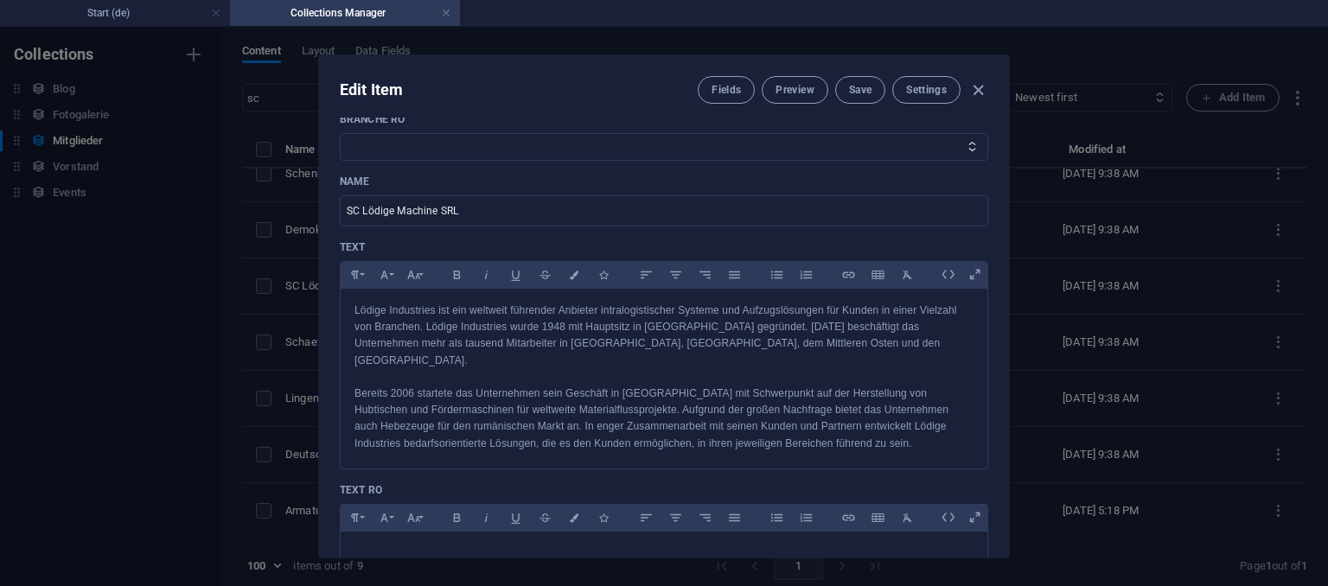
scroll to position [0, 0]
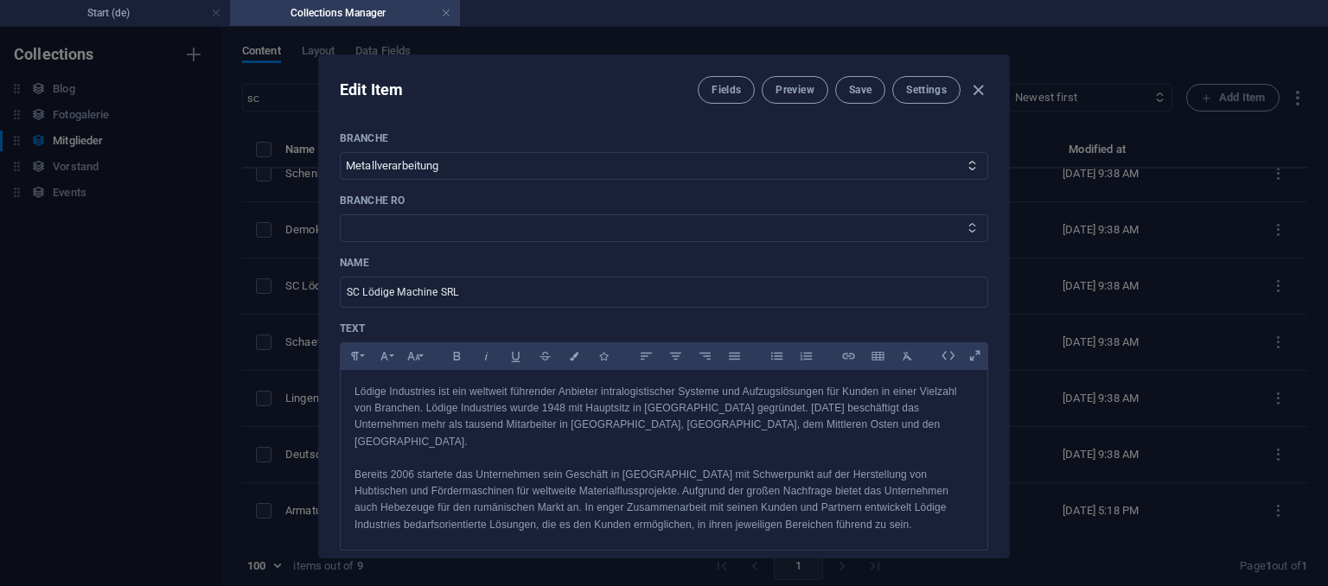
click at [975, 230] on icon at bounding box center [972, 227] width 11 height 11
click at [974, 227] on icon at bounding box center [972, 227] width 11 height 11
click at [340, 214] on select "Bănci & asigurări Industria auto Construcții & imobiliare Consultanță Carte, ti…" at bounding box center [664, 228] width 649 height 28
click at [340, 152] on select "Automobil-Zulieferer Banken & Versicherungen Bau & Immobilien Beratung Buch, Dr…" at bounding box center [664, 166] width 649 height 28
click at [567, 166] on select "Automobil-Zulieferer Banken & Versicherungen Bau & Immobilien Beratung Buch, Dr…" at bounding box center [664, 166] width 649 height 28
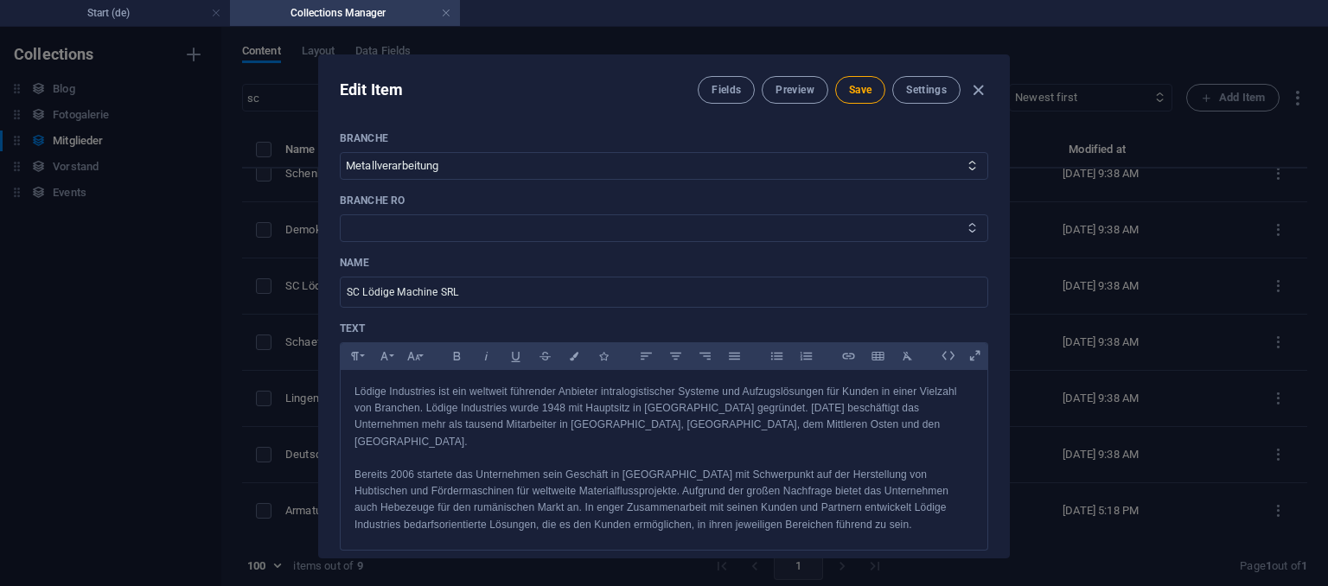
click at [340, 214] on select "Bănci & asigurări Industria auto Construcții & imobiliare Consultanță Carte, ti…" at bounding box center [664, 228] width 649 height 28
select select "Prelucrarea metalelor"
click option "Prelucrarea metalelor" at bounding box center [0, 0] width 0 height 0
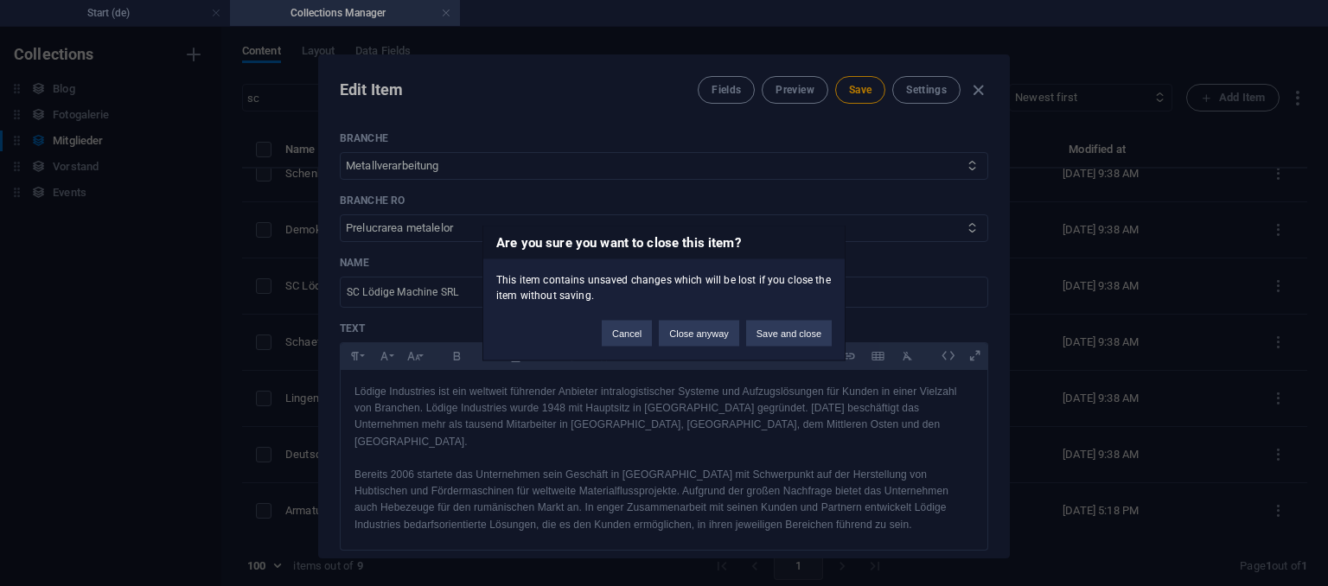
click at [869, 92] on div "Are you sure you want to close this item? This item contains unsaved changes wh…" at bounding box center [664, 293] width 1328 height 586
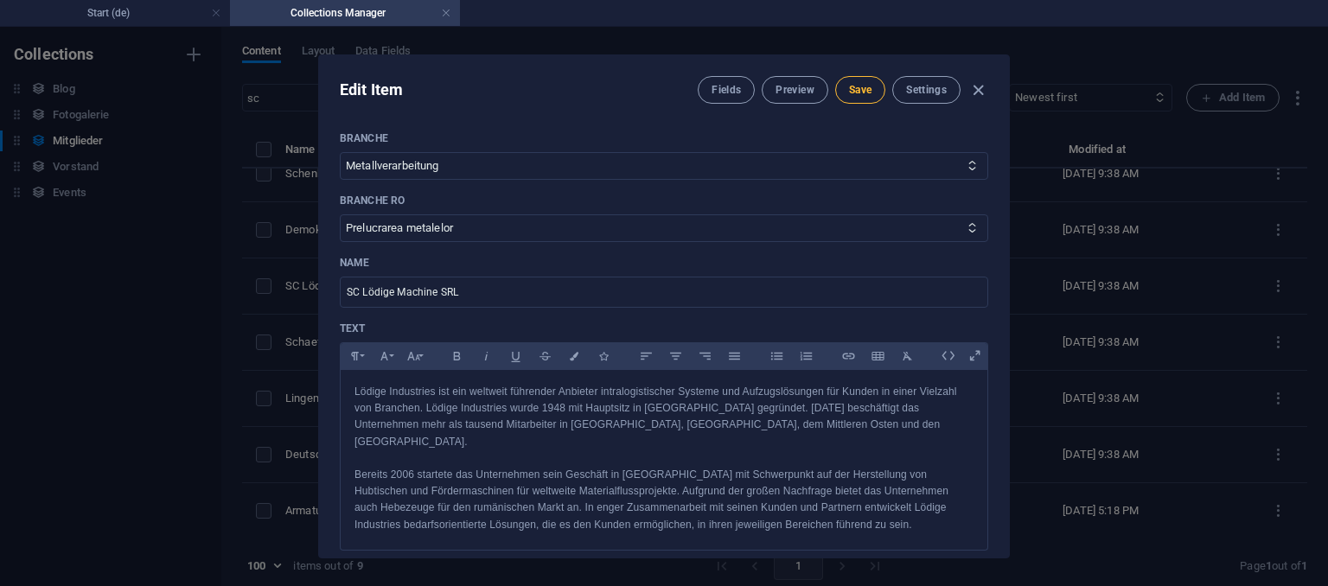
click at [867, 92] on span "Save" at bounding box center [860, 90] width 22 height 14
click at [979, 93] on icon "button" at bounding box center [979, 90] width 20 height 20
type input "sc-loedige-machine-srl"
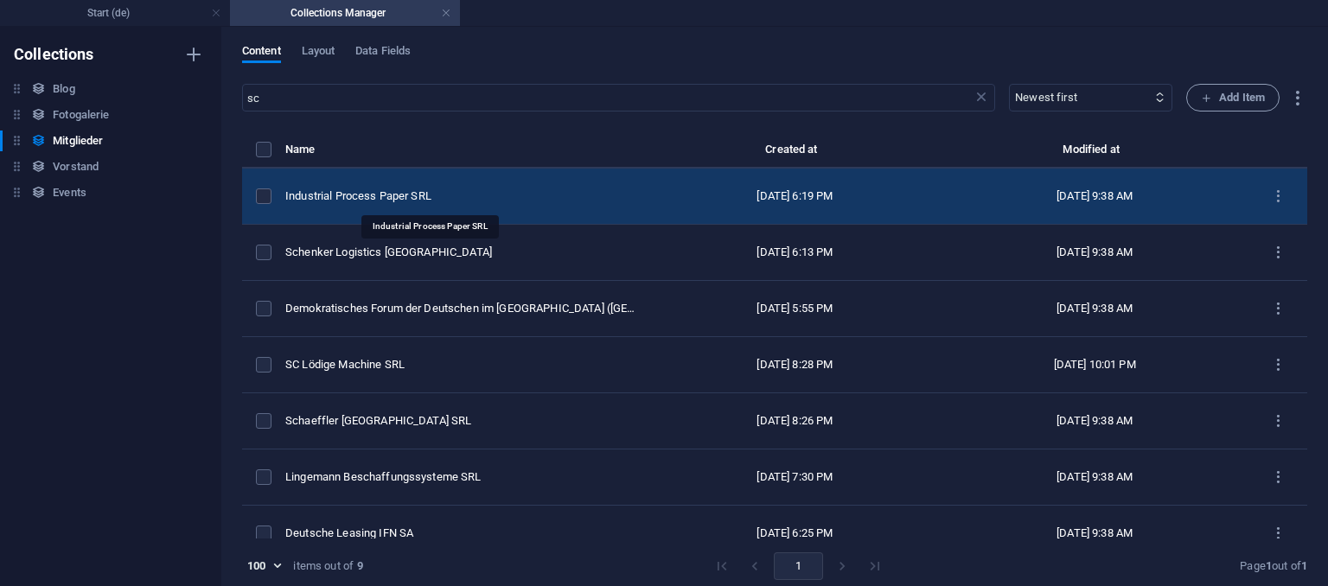
click at [371, 199] on div "Industrial Process Paper SRL" at bounding box center [460, 197] width 350 height 16
select select "Papier, Kunststoff & Glas"
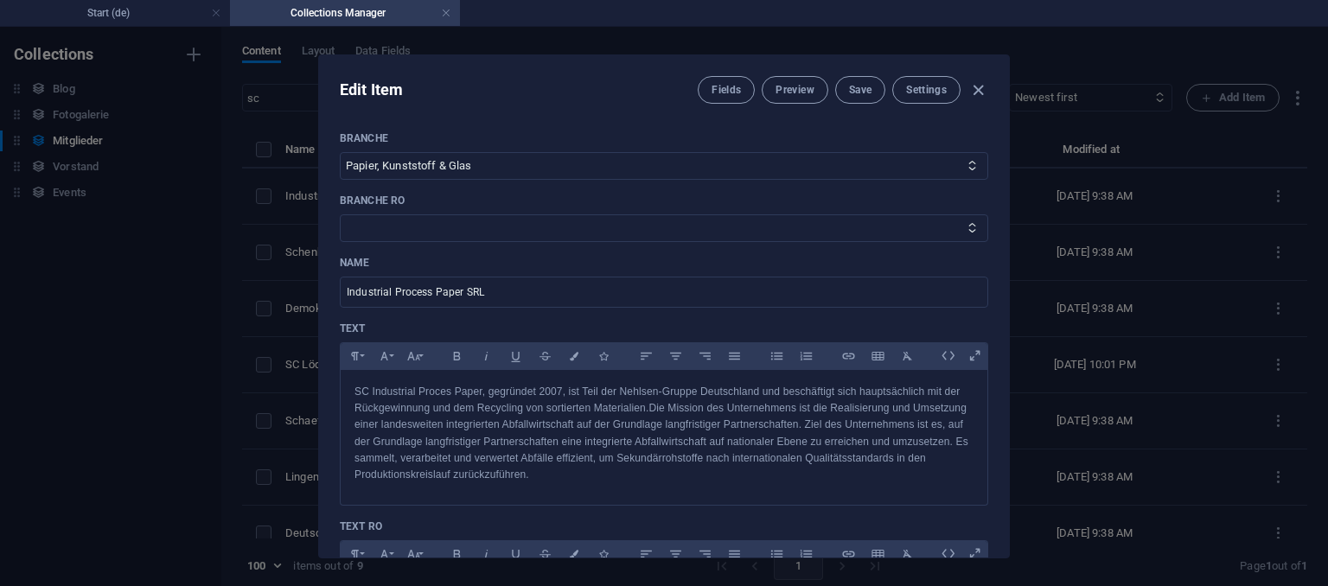
type input "industrial-process-paper-srl"
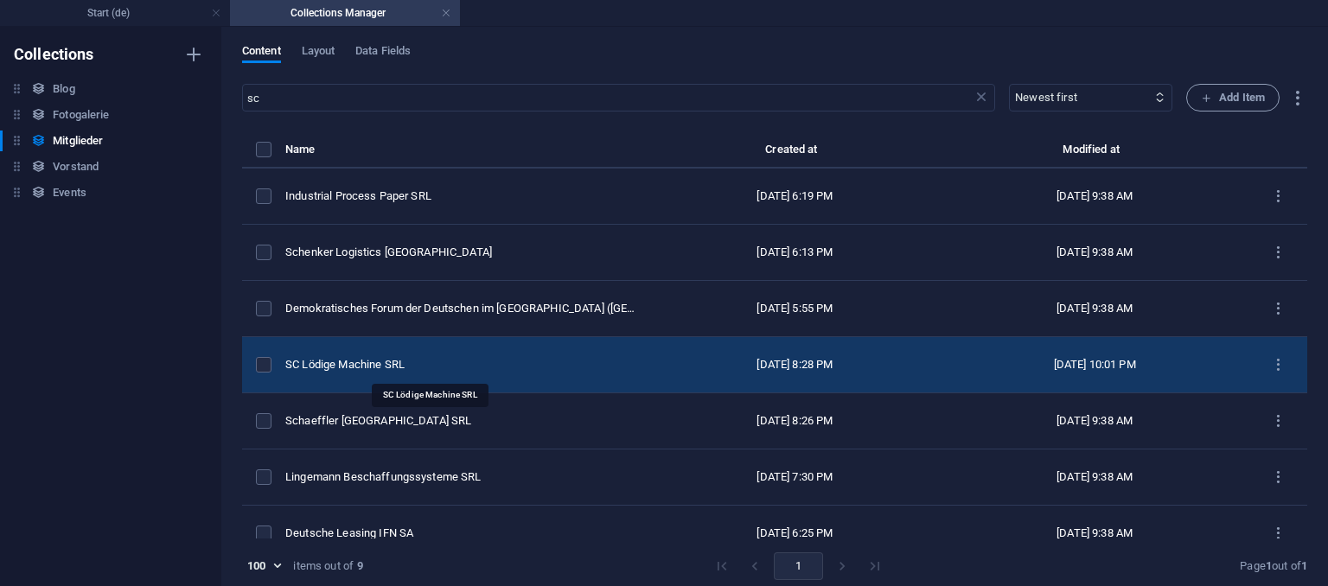
click at [332, 370] on div "SC Lödige Machine SRL" at bounding box center [460, 365] width 350 height 16
select select "Metallverarbeitung"
select select "Prelucrarea metalelor"
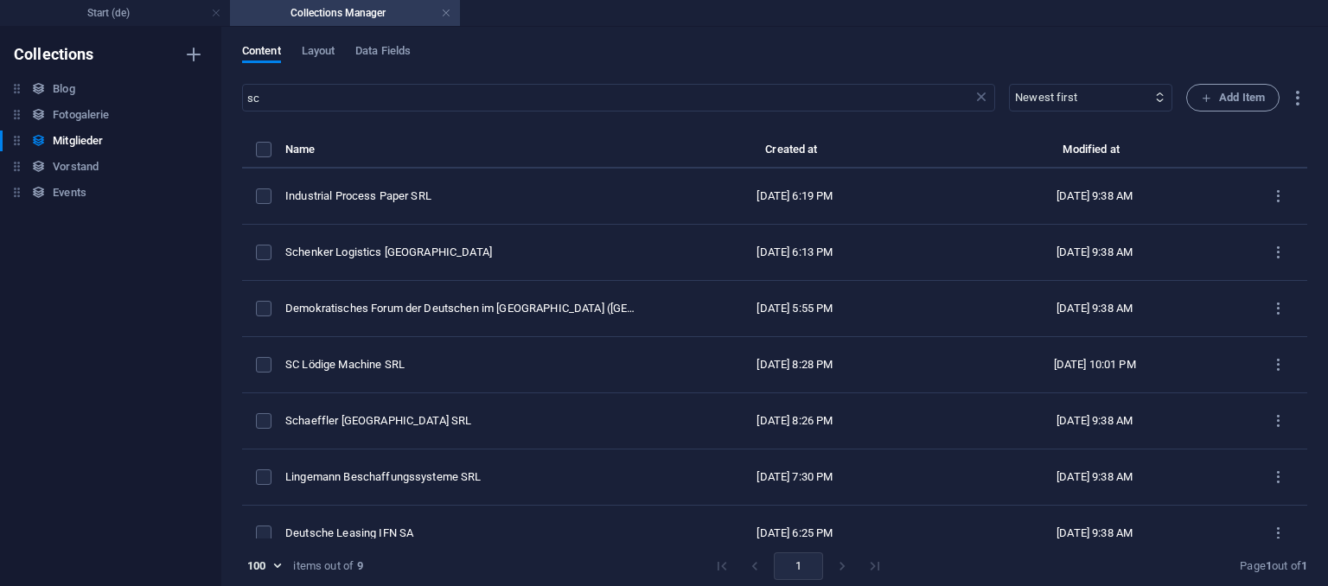
type input "sc-loedige-machine-srl"
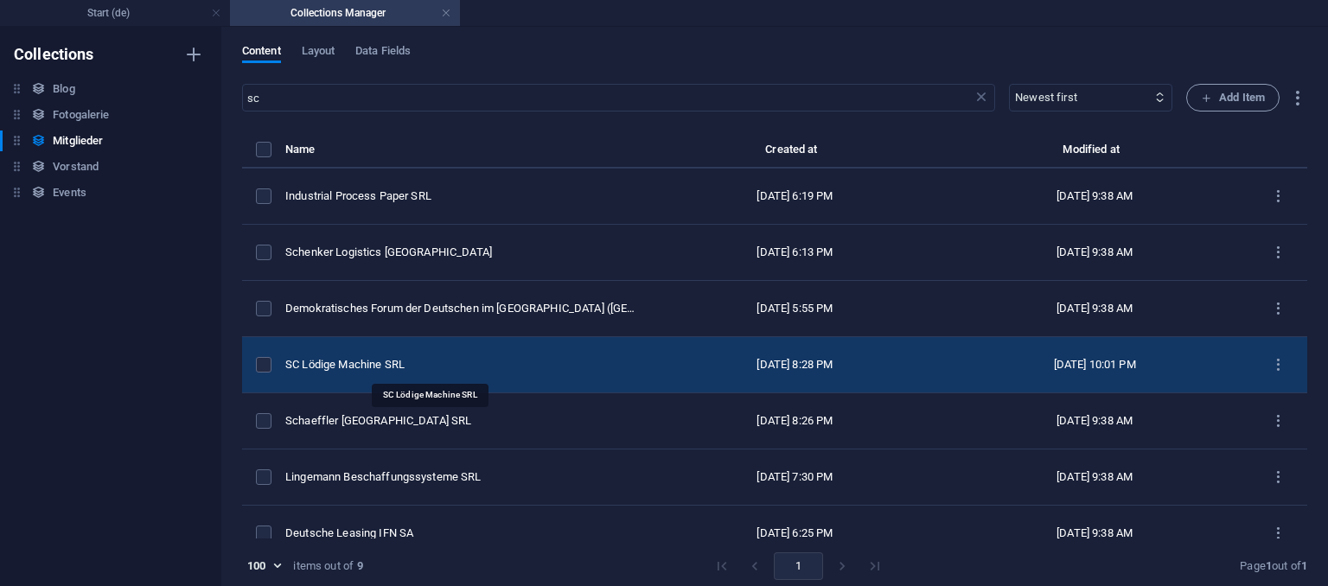
click at [360, 361] on div "SC Lödige Machine SRL" at bounding box center [460, 365] width 350 height 16
select select "Metallverarbeitung"
select select "Prelucrarea metalelor"
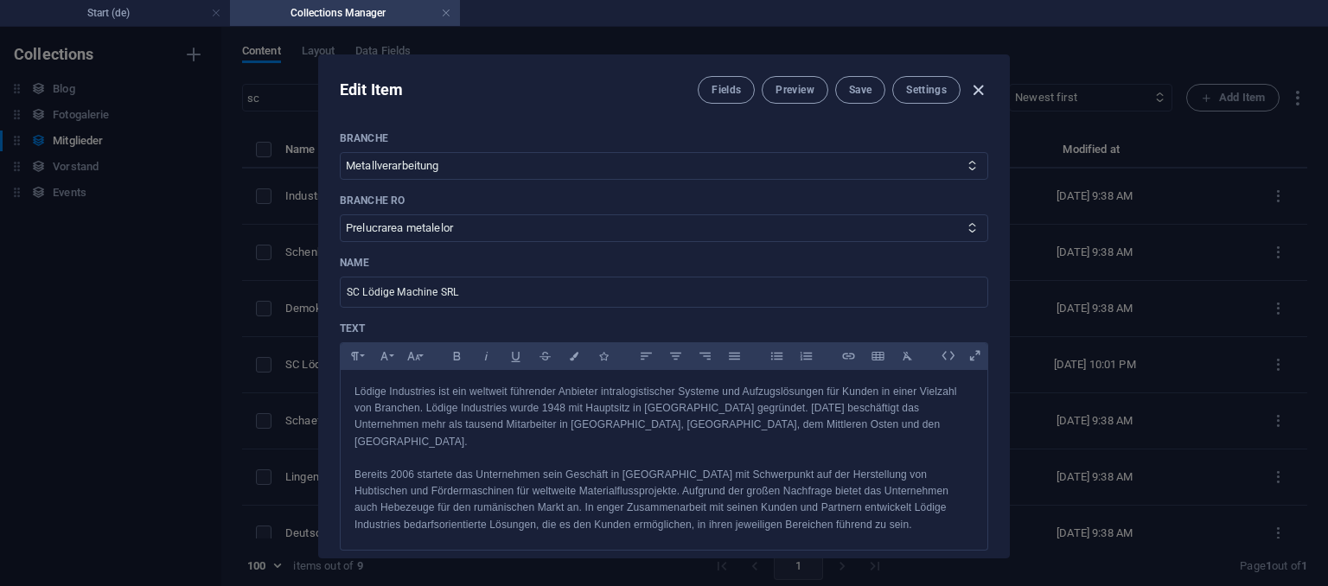
click at [977, 85] on icon "button" at bounding box center [979, 90] width 20 height 20
type input "sc-loedige-machine-srl"
